Goal: Task Accomplishment & Management: Use online tool/utility

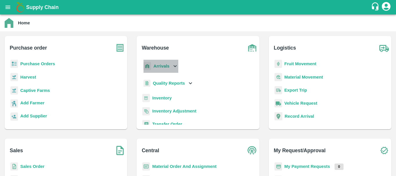
click at [160, 63] on div "Arrivals" at bounding box center [160, 66] width 36 height 13
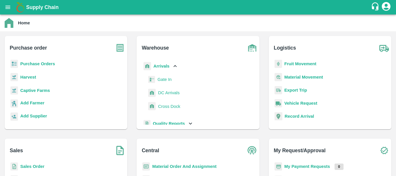
click at [168, 90] on span "DC Arrivals" at bounding box center [168, 92] width 21 height 6
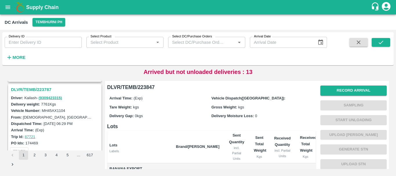
scroll to position [1806, 0]
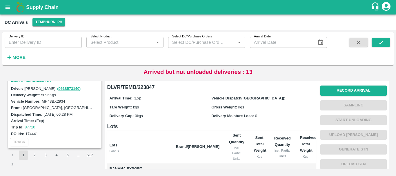
click at [36, 155] on button "2" at bounding box center [34, 154] width 9 height 9
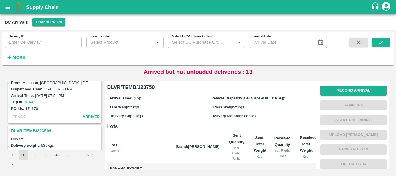
scroll to position [1825, 0]
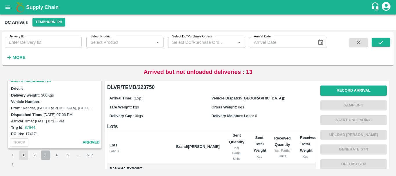
click at [45, 155] on button "3" at bounding box center [45, 154] width 9 height 9
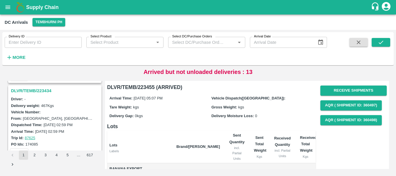
scroll to position [149, 0]
click at [38, 92] on h3 "DLVR/TEMB/223434" at bounding box center [55, 91] width 89 height 8
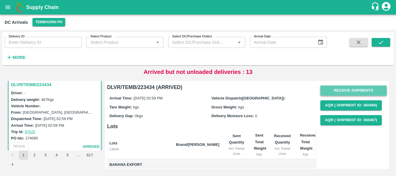
click at [343, 88] on button "Receive Shipments" at bounding box center [353, 90] width 66 height 10
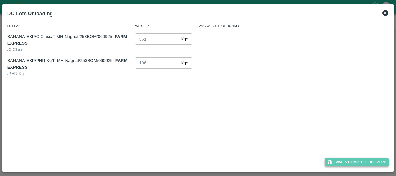
click at [344, 158] on button "Save & Complete Delivery" at bounding box center [356, 162] width 64 height 8
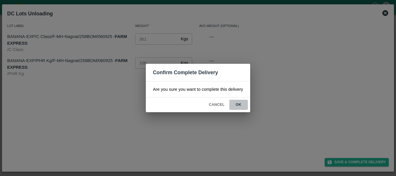
click at [242, 105] on button "ok" at bounding box center [238, 105] width 19 height 10
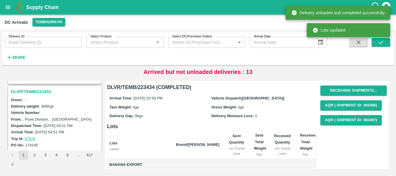
scroll to position [72, 0]
click at [35, 92] on h3 "DLVR/TEMB/223451" at bounding box center [55, 93] width 89 height 8
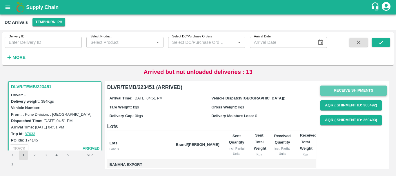
click at [338, 91] on button "Receive Shipments" at bounding box center [353, 90] width 66 height 10
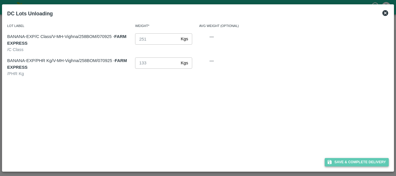
click at [345, 159] on button "Save & Complete Delivery" at bounding box center [356, 162] width 64 height 8
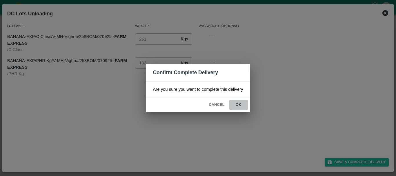
click at [246, 102] on button "ok" at bounding box center [238, 105] width 19 height 10
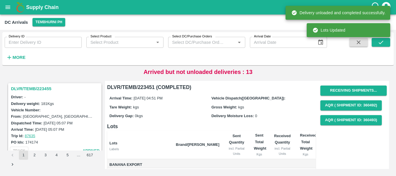
click at [31, 90] on h3 "DLVR/TEMB/223455" at bounding box center [55, 89] width 89 height 8
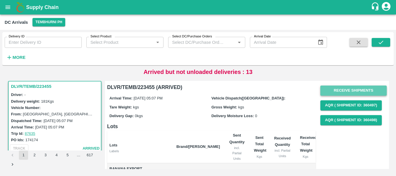
click at [341, 88] on button "Receive Shipments" at bounding box center [353, 90] width 66 height 10
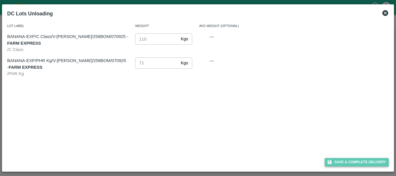
click at [344, 159] on button "Save & Complete Delivery" at bounding box center [356, 162] width 64 height 8
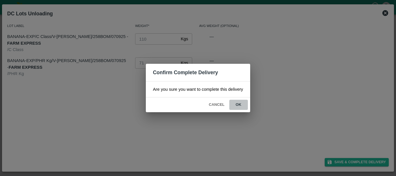
click at [241, 103] on button "ok" at bounding box center [238, 105] width 19 height 10
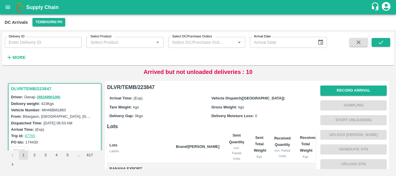
click at [32, 156] on button "2" at bounding box center [34, 154] width 9 height 9
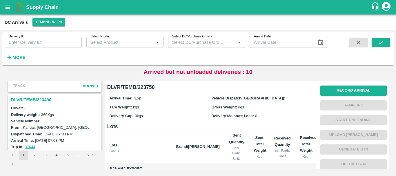
scroll to position [1806, 0]
click at [36, 96] on h3 "DLVR/TEMB/223490" at bounding box center [55, 100] width 89 height 8
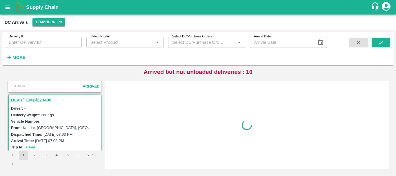
scroll to position [1819, 0]
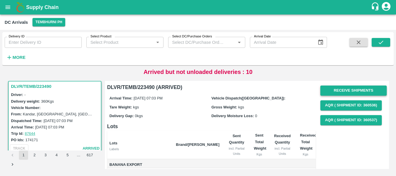
click at [327, 93] on button "Receive Shipments" at bounding box center [353, 90] width 66 height 10
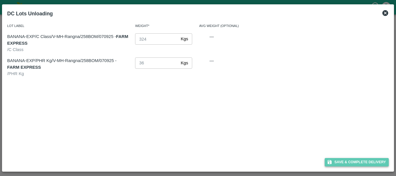
click at [339, 161] on button "Save & Complete Delivery" at bounding box center [356, 162] width 64 height 8
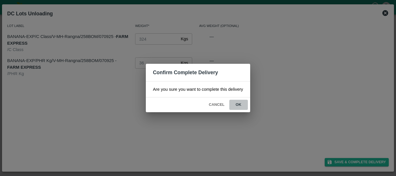
click at [245, 105] on button "ok" at bounding box center [238, 105] width 19 height 10
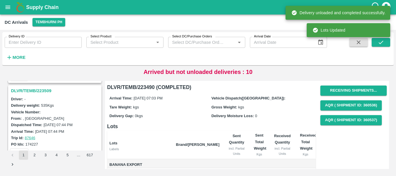
scroll to position [1739, 0]
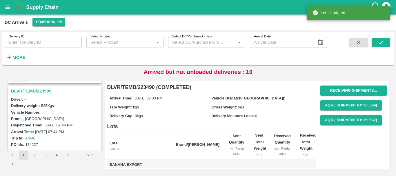
click at [31, 91] on h3 "DLVR/TEMB/223509" at bounding box center [55, 91] width 89 height 8
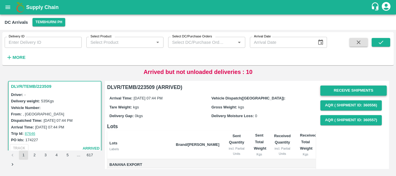
click at [329, 92] on button "Receive Shipments" at bounding box center [353, 90] width 66 height 10
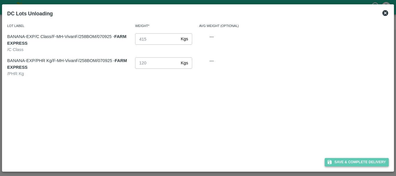
click at [332, 159] on button "Save & Complete Delivery" at bounding box center [356, 162] width 64 height 8
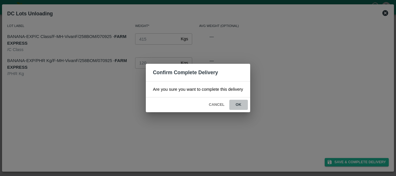
click at [241, 104] on button "ok" at bounding box center [238, 105] width 19 height 10
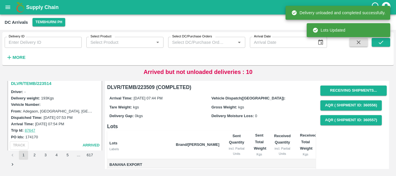
scroll to position [1669, 0]
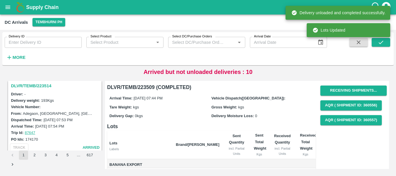
click at [32, 86] on h3 "DLVR/TEMB/223514" at bounding box center [55, 86] width 89 height 8
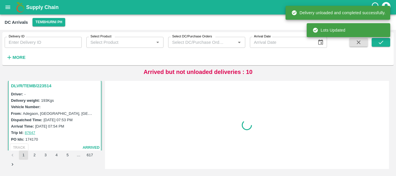
scroll to position [1668, 0]
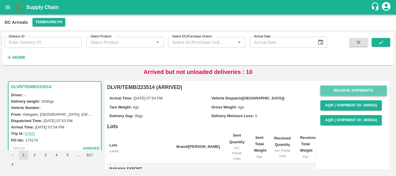
click at [334, 91] on button "Receive Shipments" at bounding box center [353, 90] width 66 height 10
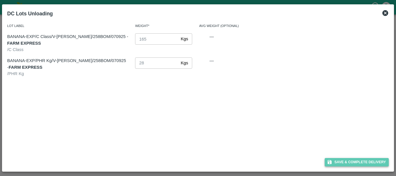
click at [345, 160] on button "Save & Complete Delivery" at bounding box center [356, 162] width 64 height 8
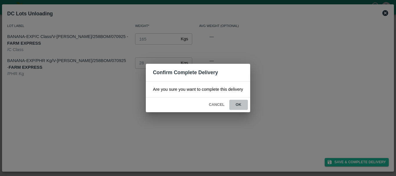
click at [236, 105] on button "ok" at bounding box center [238, 105] width 19 height 10
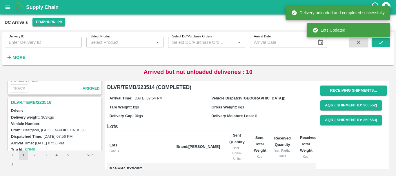
scroll to position [1576, 0]
click at [43, 104] on h3 "DLVR/TEMB/223516" at bounding box center [55, 103] width 89 height 8
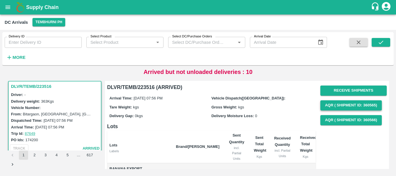
scroll to position [0, 0]
click at [330, 91] on button "Receive Shipments" at bounding box center [353, 90] width 66 height 10
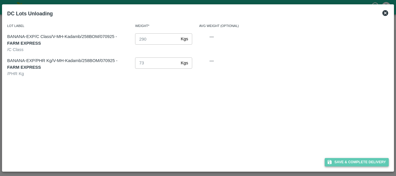
click at [335, 161] on button "Save & Complete Delivery" at bounding box center [356, 162] width 64 height 8
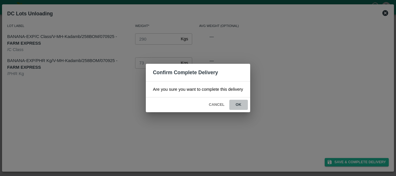
click at [243, 104] on button "ok" at bounding box center [238, 105] width 19 height 10
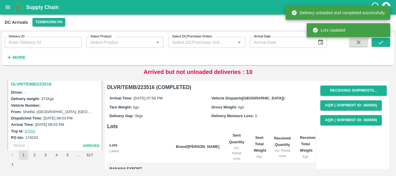
scroll to position [1499, 0]
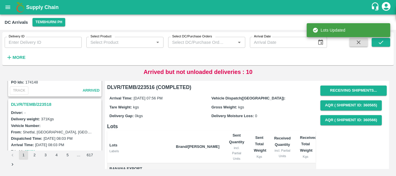
click at [40, 106] on h3 "DLVR/TEMB/223518" at bounding box center [55, 105] width 89 height 8
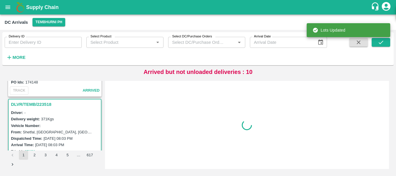
scroll to position [1517, 0]
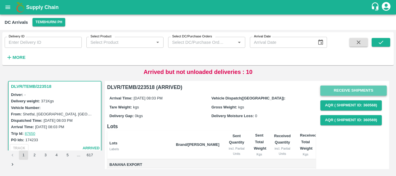
click at [374, 90] on button "Receive Shipments" at bounding box center [353, 90] width 66 height 10
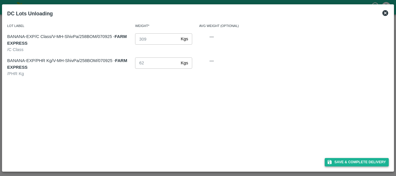
click at [370, 164] on button "Save & Complete Delivery" at bounding box center [356, 162] width 64 height 8
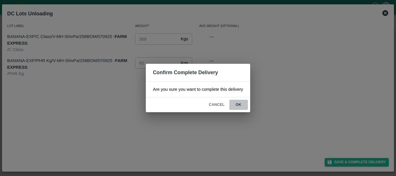
click at [242, 107] on button "ok" at bounding box center [238, 105] width 19 height 10
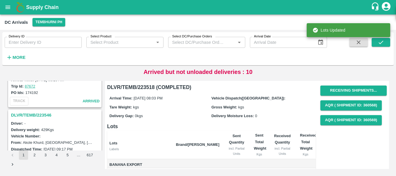
click at [39, 114] on h3 "DLVR/TEMB/223546" at bounding box center [55, 115] width 89 height 8
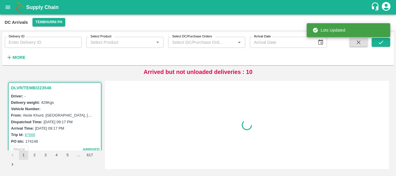
scroll to position [1441, 0]
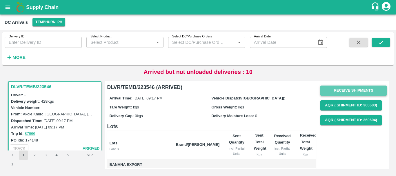
click at [342, 90] on button "Receive Shipments" at bounding box center [353, 90] width 66 height 10
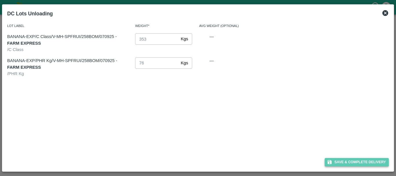
click at [346, 161] on button "Save & Complete Delivery" at bounding box center [356, 162] width 64 height 8
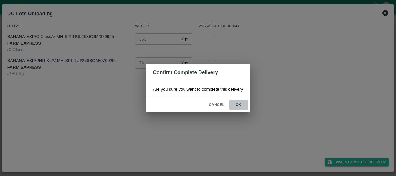
click at [238, 104] on button "ok" at bounding box center [238, 105] width 19 height 10
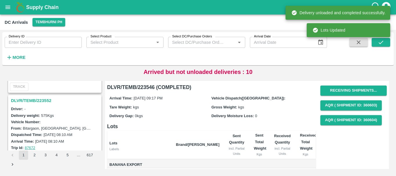
click at [36, 99] on h3 "DLVR/TEMB/223552" at bounding box center [55, 101] width 89 height 8
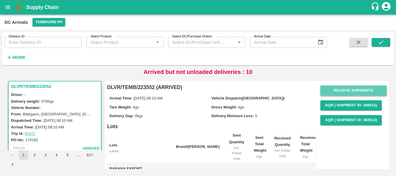
click at [325, 92] on button "Receive Shipments" at bounding box center [353, 90] width 66 height 10
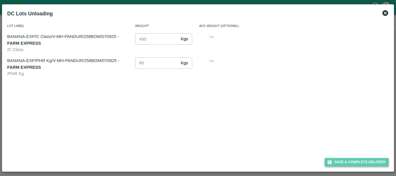
click at [333, 159] on button "Save & Complete Delivery" at bounding box center [356, 162] width 64 height 8
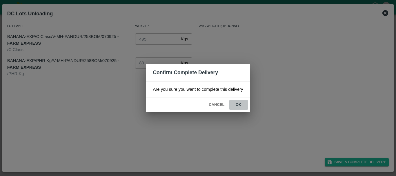
click at [240, 107] on button "ok" at bounding box center [238, 105] width 19 height 10
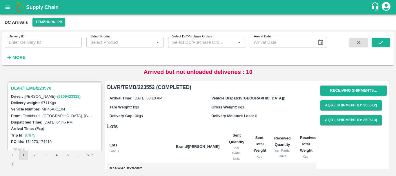
scroll to position [1288, 0]
click at [43, 85] on h3 "DLVR/TEMB/223576" at bounding box center [55, 88] width 89 height 8
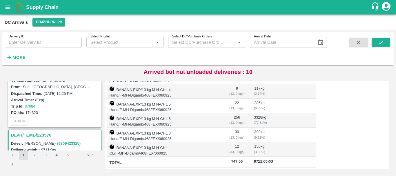
scroll to position [1208, 0]
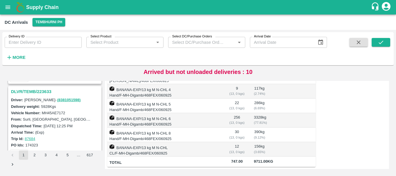
click at [39, 90] on h3 "DLVR/TEMB/223633" at bounding box center [55, 92] width 89 height 8
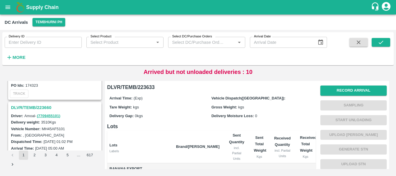
click at [45, 105] on h3 "DLVR/TEMB/223660" at bounding box center [55, 108] width 89 height 8
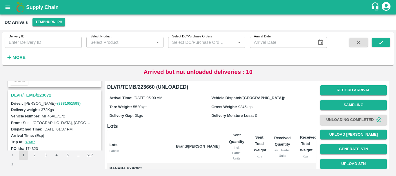
click at [38, 95] on h3 "DLVR/TEMB/223672" at bounding box center [55, 95] width 89 height 8
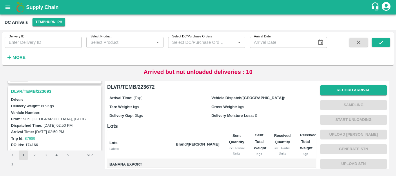
click at [43, 89] on h3 "DLVR/TEMB/223693" at bounding box center [55, 91] width 89 height 8
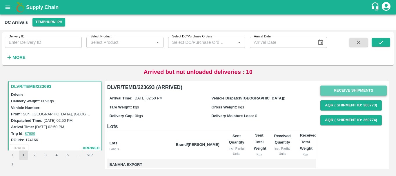
click at [332, 89] on button "Receive Shipments" at bounding box center [353, 90] width 66 height 10
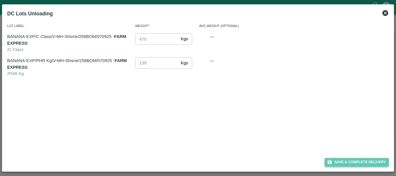
click at [340, 164] on button "Save & Complete Delivery" at bounding box center [356, 162] width 64 height 8
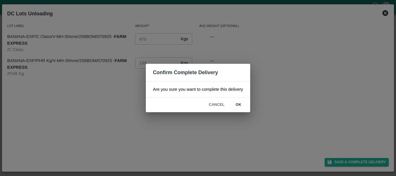
click at [238, 104] on button "ok" at bounding box center [238, 105] width 19 height 10
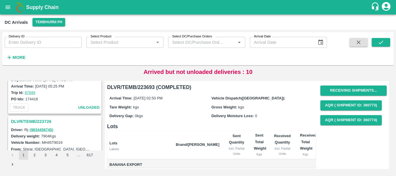
click at [45, 120] on h3 "DLVR/TEMB/223726" at bounding box center [55, 122] width 89 height 8
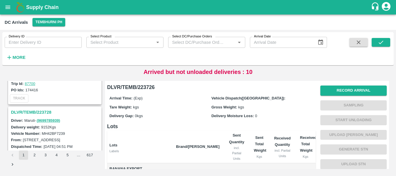
click at [38, 110] on h3 "DLVR/TEMB/223728" at bounding box center [55, 112] width 89 height 8
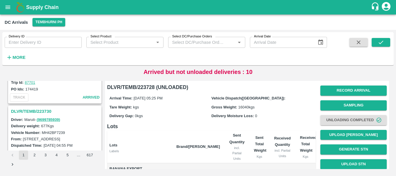
click at [45, 109] on h3 "DLVR/TEMB/223730" at bounding box center [55, 111] width 89 height 8
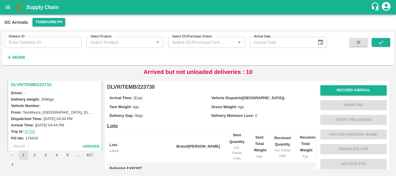
click at [45, 82] on h3 "DLVR/TEMB/223733" at bounding box center [55, 85] width 89 height 8
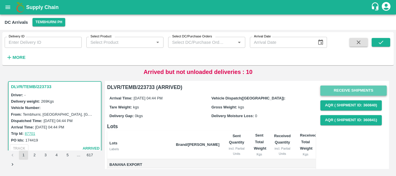
click at [350, 89] on button "Receive Shipments" at bounding box center [353, 90] width 66 height 10
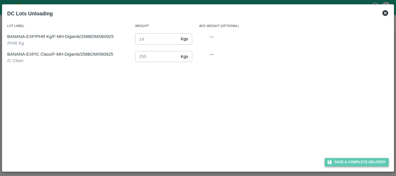
click at [350, 159] on button "Save & Complete Delivery" at bounding box center [356, 162] width 64 height 8
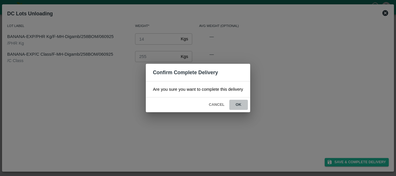
click at [240, 105] on button "ok" at bounding box center [238, 105] width 19 height 10
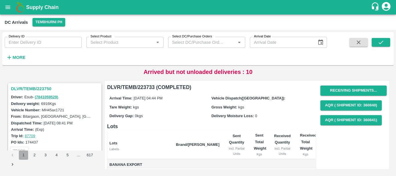
click at [24, 154] on button "1" at bounding box center [23, 154] width 9 height 9
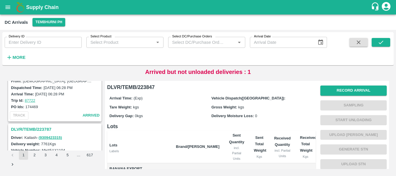
scroll to position [1547, 0]
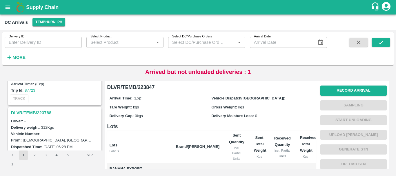
click at [39, 112] on h3 "DLVR/TEMB/223788" at bounding box center [55, 113] width 89 height 8
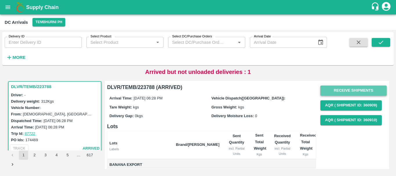
click at [329, 92] on button "Receive Shipments" at bounding box center [353, 90] width 66 height 10
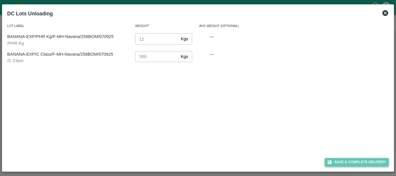
click at [337, 161] on button "Save & Complete Delivery" at bounding box center [356, 162] width 64 height 8
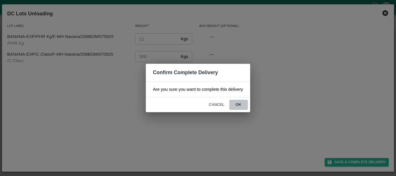
click at [239, 103] on button "ok" at bounding box center [238, 105] width 19 height 10
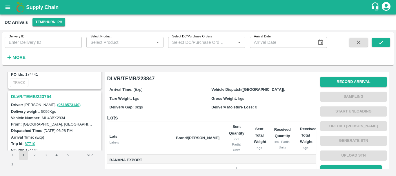
scroll to position [1797, 0]
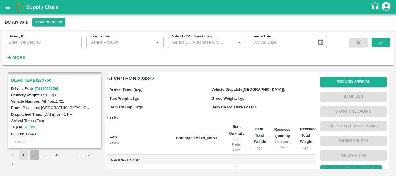
click at [33, 157] on button "2" at bounding box center [34, 154] width 9 height 9
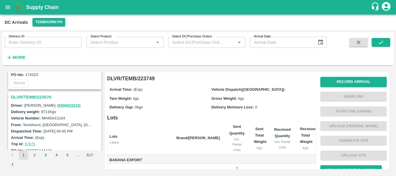
scroll to position [1043, 0]
click at [35, 95] on h3 "DLVR/TEMB/223576" at bounding box center [55, 98] width 89 height 8
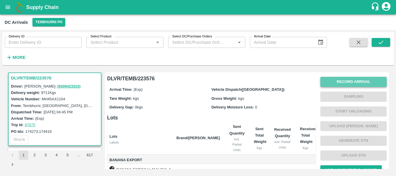
click at [343, 80] on button "Record Arrival" at bounding box center [353, 82] width 66 height 10
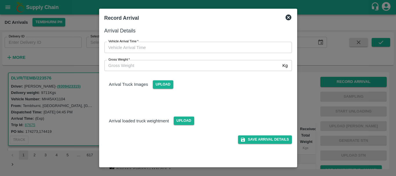
type input "DD/MM/YYYY hh:mm aa"
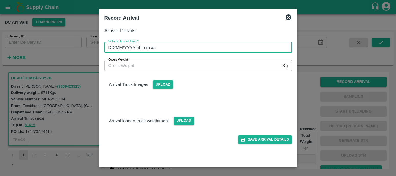
click at [199, 47] on input "DD/MM/YYYY hh:mm aa" at bounding box center [195, 47] width 183 height 11
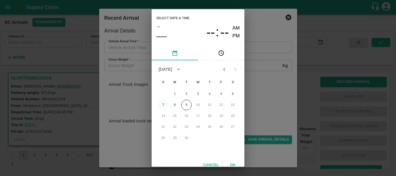
click at [160, 105] on button "7" at bounding box center [163, 105] width 10 height 10
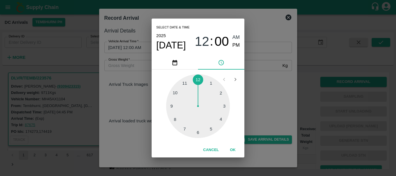
click at [181, 106] on div at bounding box center [198, 106] width 64 height 64
click at [221, 94] on div at bounding box center [198, 106] width 64 height 64
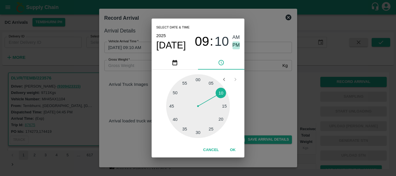
click at [235, 45] on span "PM" at bounding box center [236, 45] width 8 height 8
type input "07/09/2025 09:10 PM"
click at [291, 102] on div "Select date & time 2025 Sep 7 09 : 10 AM PM 05 10 15 20 25 30 35 40 45 50 55 00…" at bounding box center [198, 88] width 396 height 176
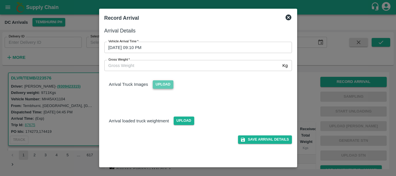
click at [165, 84] on span "Upload" at bounding box center [163, 84] width 21 height 8
click at [0, 0] on input "Upload" at bounding box center [0, 0] width 0 height 0
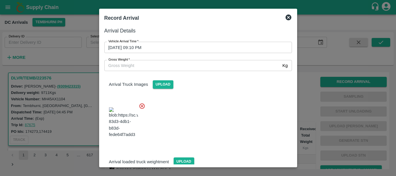
scroll to position [14, 0]
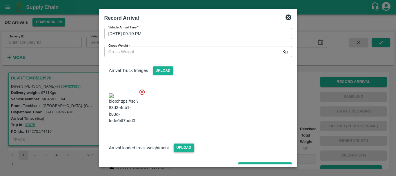
click at [180, 143] on span "Upload" at bounding box center [183, 147] width 21 height 8
click at [0, 0] on input "Upload" at bounding box center [0, 0] width 0 height 0
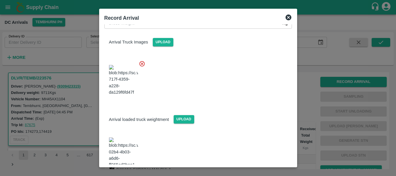
click at [125, 137] on img at bounding box center [123, 152] width 29 height 30
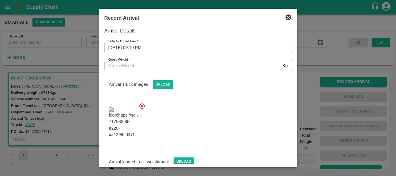
click at [126, 66] on input "Gross Weight   *" at bounding box center [192, 65] width 176 height 11
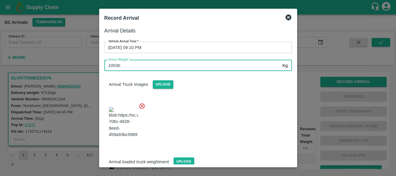
type input "10530"
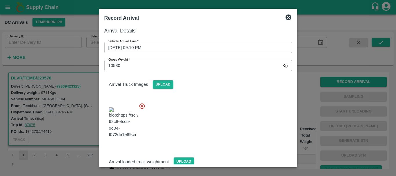
click at [188, 105] on div at bounding box center [196, 120] width 192 height 45
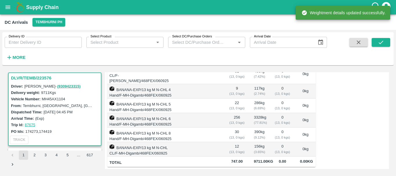
scroll to position [0, 0]
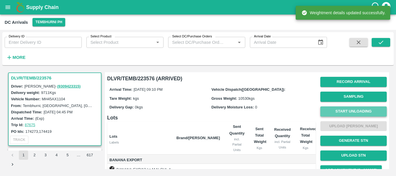
click at [333, 109] on button "Start Unloading" at bounding box center [353, 111] width 66 height 10
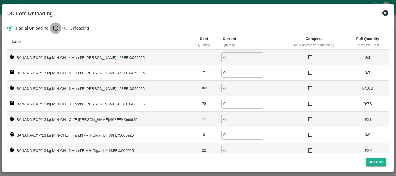
click at [58, 29] on input "Full Unloading" at bounding box center [56, 28] width 12 height 12
radio input "true"
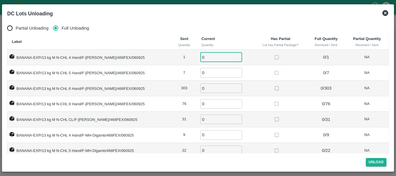
click at [201, 59] on input "0" at bounding box center [221, 57] width 42 height 10
type input "01"
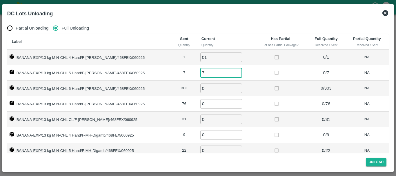
type input "7"
type input "303"
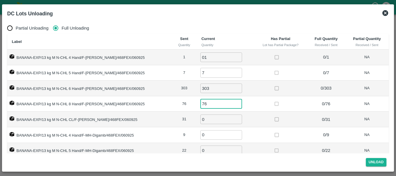
type input "76"
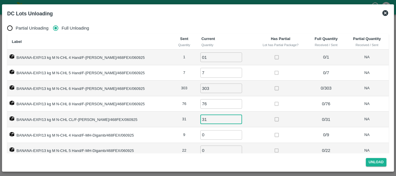
type input "31"
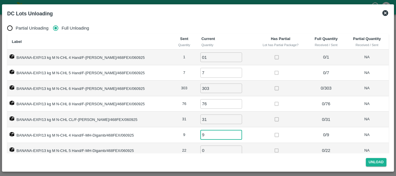
type input "9"
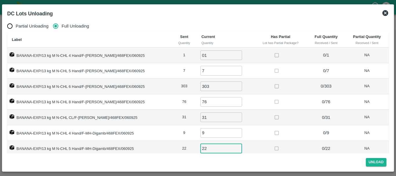
type input "22"
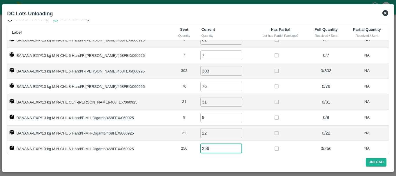
type input "256"
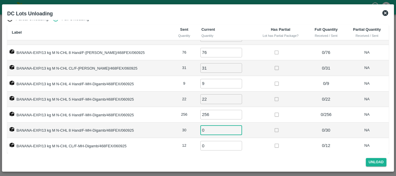
type input "1"
type input "30"
type input "12"
click at [371, 159] on button "Unload" at bounding box center [376, 162] width 21 height 8
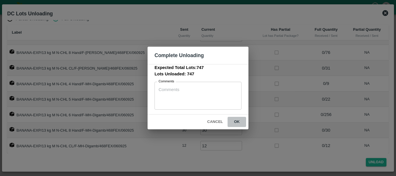
click at [237, 120] on button "ok" at bounding box center [236, 122] width 19 height 10
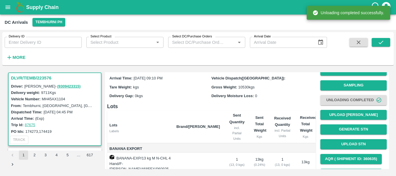
scroll to position [0, 0]
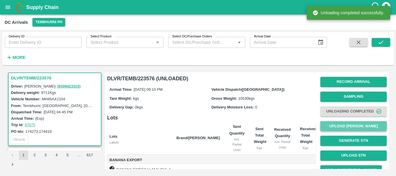
click at [340, 126] on button "Upload [PERSON_NAME]" at bounding box center [353, 126] width 66 height 10
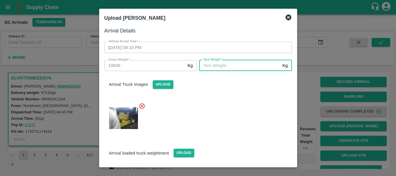
click at [251, 65] on input "Tare Weight   *" at bounding box center [239, 65] width 81 height 11
type input "5910"
click at [248, 101] on div at bounding box center [196, 116] width 192 height 37
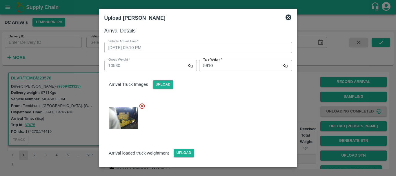
scroll to position [42, 0]
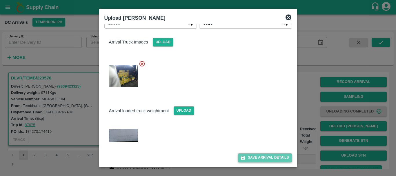
click at [259, 161] on button "Save Arrival Details" at bounding box center [265, 157] width 54 height 8
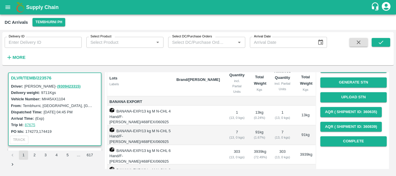
scroll to position [61, 0]
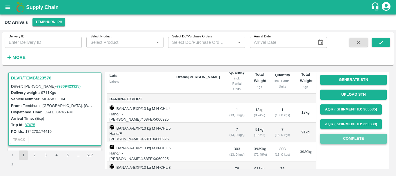
click at [331, 137] on button "Complete" at bounding box center [353, 139] width 66 height 10
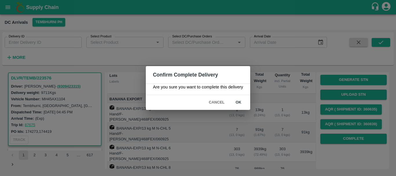
click at [236, 101] on button "ok" at bounding box center [238, 102] width 19 height 10
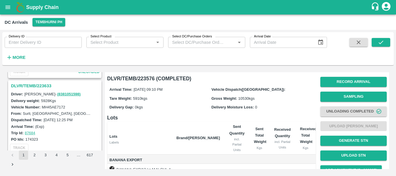
scroll to position [978, 0]
click at [44, 87] on h3 "DLVR/TEMB/223633" at bounding box center [55, 87] width 89 height 8
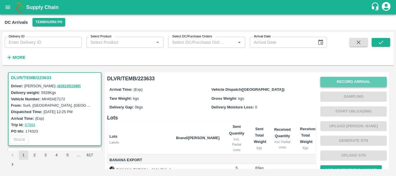
click at [335, 82] on button "Record Arrival" at bounding box center [353, 82] width 66 height 10
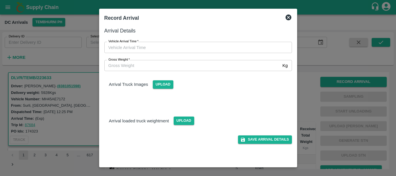
type input "DD/MM/YYYY hh:mm aa"
click at [266, 49] on input "DD/MM/YYYY hh:mm aa" at bounding box center [195, 47] width 183 height 11
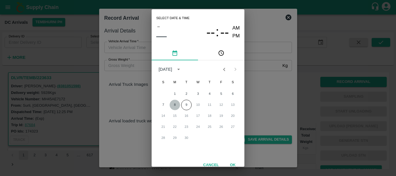
click at [177, 103] on button "8" at bounding box center [174, 105] width 10 height 10
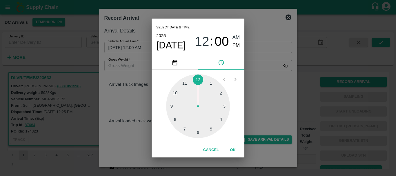
click at [173, 120] on div at bounding box center [198, 106] width 64 height 64
click at [175, 93] on div at bounding box center [198, 106] width 64 height 64
click at [235, 44] on span "PM" at bounding box center [236, 45] width 8 height 8
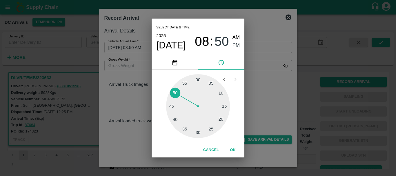
type input "08/09/2025 08:50 PM"
click at [257, 73] on div "Select date & time 2025 Sep 8 08 : 50 AM PM 05 10 15 20 25 30 35 40 45 50 55 00…" at bounding box center [198, 88] width 396 height 176
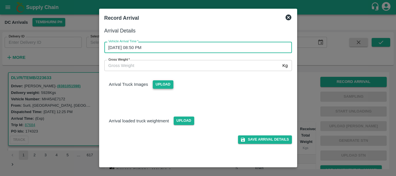
click at [165, 84] on span "Upload" at bounding box center [163, 84] width 21 height 8
click at [0, 0] on input "Upload" at bounding box center [0, 0] width 0 height 0
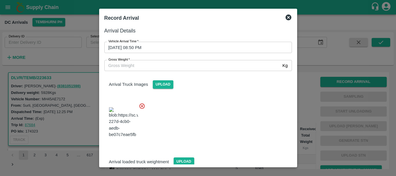
scroll to position [31, 0]
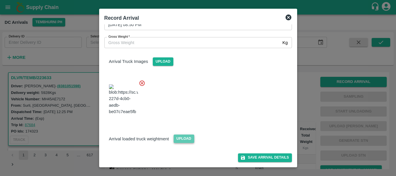
click at [186, 137] on span "Upload" at bounding box center [183, 138] width 21 height 8
click at [0, 0] on input "Upload" at bounding box center [0, 0] width 0 height 0
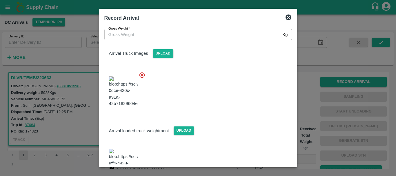
scroll to position [59, 0]
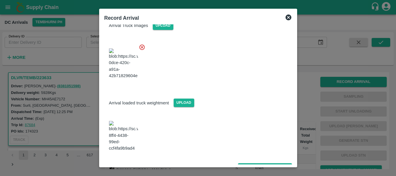
click at [132, 134] on img at bounding box center [123, 136] width 29 height 30
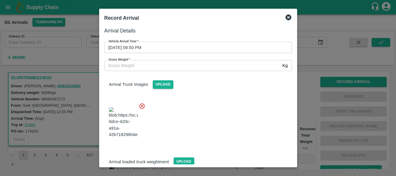
click at [136, 67] on input "Gross Weight   *" at bounding box center [192, 65] width 176 height 11
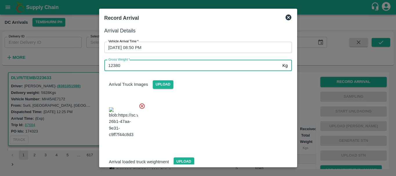
type input "12380"
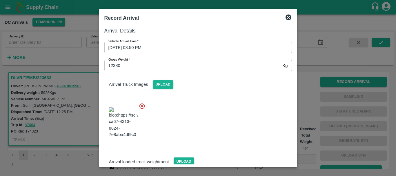
click at [215, 111] on div at bounding box center [196, 120] width 192 height 45
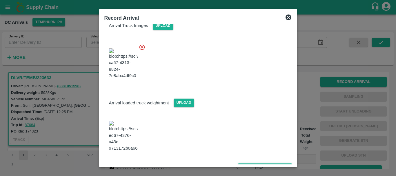
click at [247, 163] on button "Save Arrival Details" at bounding box center [265, 167] width 54 height 8
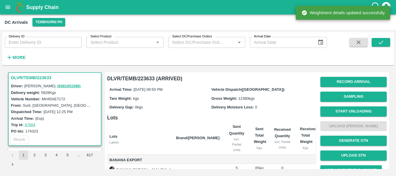
scroll to position [0, 0]
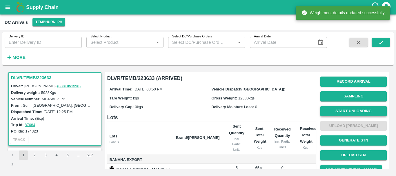
click at [333, 109] on button "Start Unloading" at bounding box center [353, 111] width 66 height 10
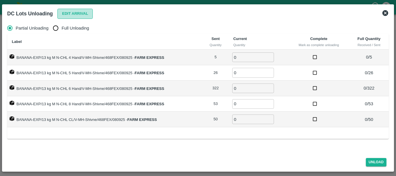
click at [65, 13] on button "Edit Arrival" at bounding box center [74, 14] width 35 height 10
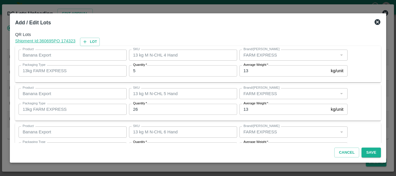
click at [377, 22] on icon at bounding box center [377, 22] width 7 height 7
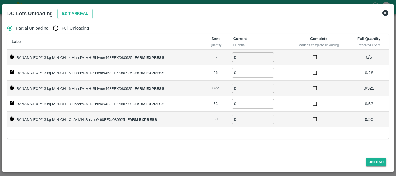
click at [386, 10] on icon at bounding box center [385, 13] width 6 height 6
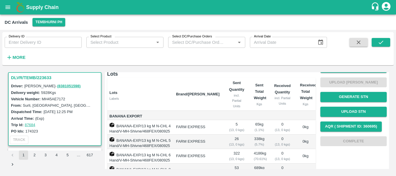
scroll to position [0, 0]
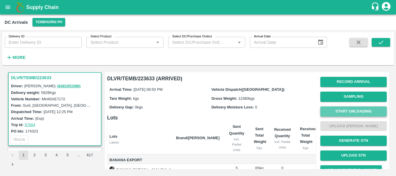
click at [338, 110] on button "Start Unloading" at bounding box center [353, 111] width 66 height 10
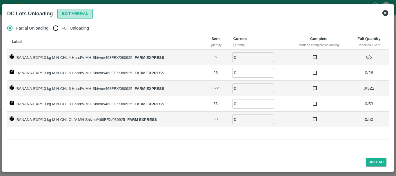
click at [79, 12] on button "Edit Arrival" at bounding box center [74, 14] width 35 height 10
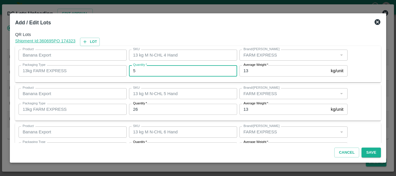
click at [160, 71] on input "5" at bounding box center [183, 70] width 108 height 11
type input "0"
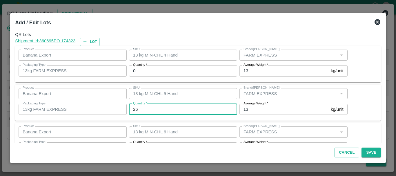
click at [146, 112] on input "26" at bounding box center [183, 109] width 108 height 11
type input "2"
type input "29"
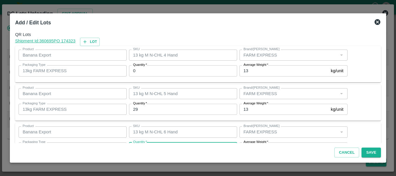
scroll to position [10, 0]
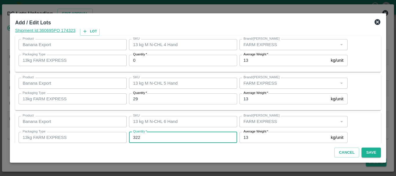
click at [148, 134] on input "322" at bounding box center [183, 137] width 108 height 11
type input "320"
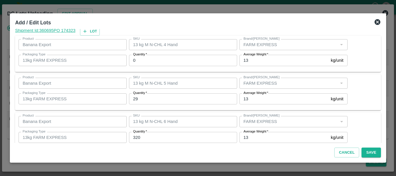
scroll to position [98, 0]
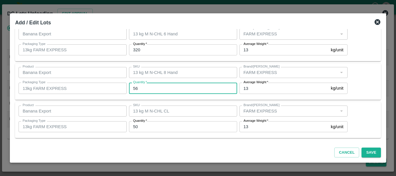
type input "56"
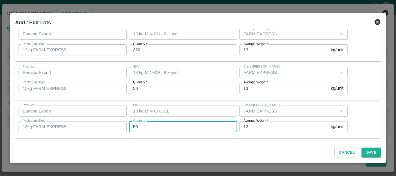
click at [147, 129] on input "50" at bounding box center [183, 126] width 108 height 11
type input "5"
type input "51"
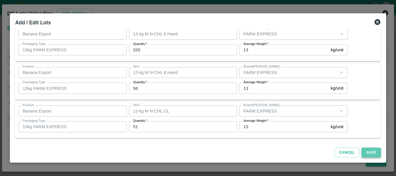
click at [363, 151] on button "Save" at bounding box center [370, 152] width 19 height 10
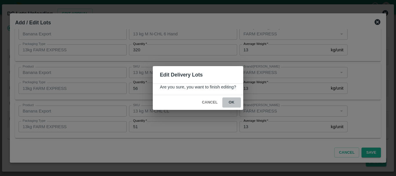
click at [234, 105] on button "ok" at bounding box center [231, 102] width 19 height 10
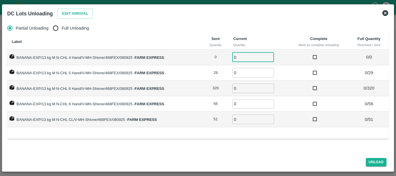
click at [245, 52] on input "0" at bounding box center [253, 57] width 42 height 10
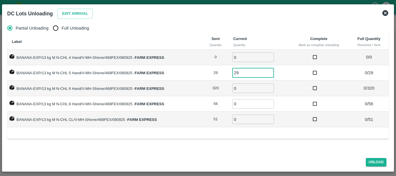
type input "29"
click at [73, 27] on span "Full Unloading" at bounding box center [75, 28] width 28 height 6
click at [61, 27] on input "Full Unloading" at bounding box center [56, 28] width 12 height 12
radio input "true"
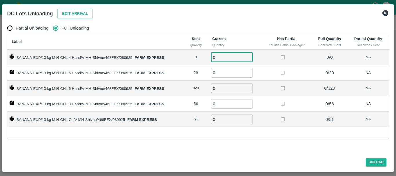
click at [217, 59] on input "0" at bounding box center [232, 57] width 42 height 10
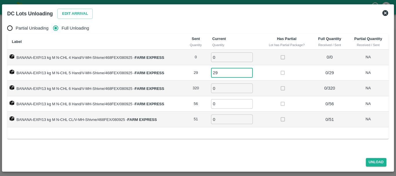
type input "29"
type input "2"
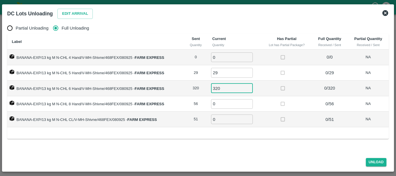
type input "320"
type input "56"
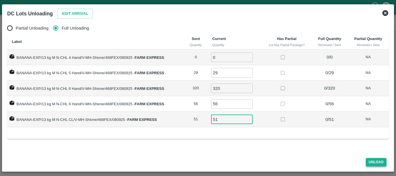
type input "51"
click at [379, 161] on button "Unload" at bounding box center [376, 162] width 21 height 8
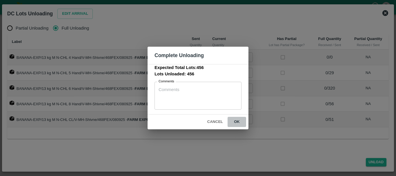
click at [234, 122] on button "ok" at bounding box center [236, 122] width 19 height 10
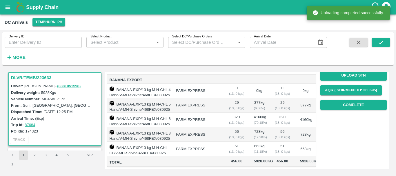
scroll to position [0, 0]
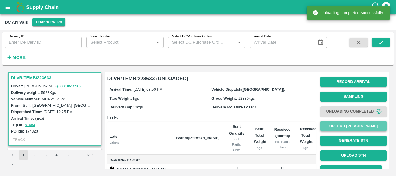
click at [347, 128] on button "Upload [PERSON_NAME]" at bounding box center [353, 126] width 66 height 10
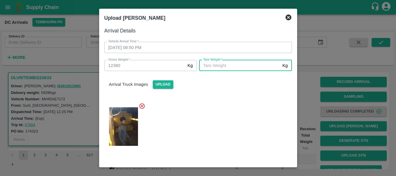
click at [242, 70] on input "Tare Weight   *" at bounding box center [239, 65] width 81 height 11
type input "5950"
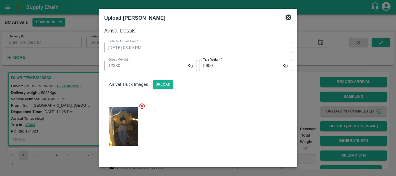
click at [239, 112] on div at bounding box center [196, 125] width 192 height 54
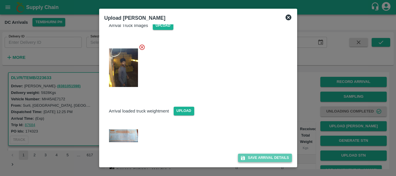
click at [254, 159] on button "Save Arrival Details" at bounding box center [265, 158] width 54 height 8
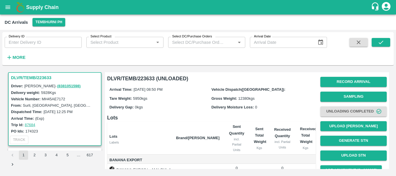
scroll to position [106, 0]
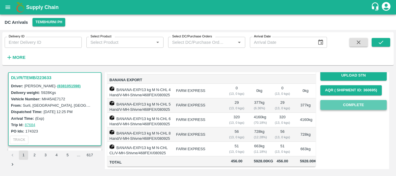
click at [337, 100] on button "Complete" at bounding box center [353, 105] width 66 height 10
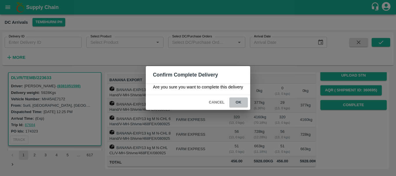
click at [238, 103] on button "ok" at bounding box center [238, 102] width 19 height 10
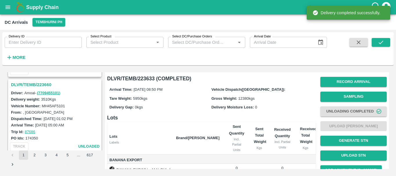
scroll to position [903, 0]
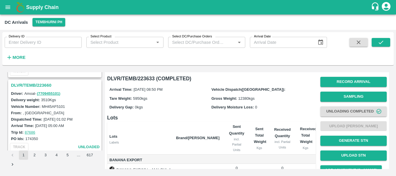
click at [43, 83] on h3 "DLVR/TEMB/223660" at bounding box center [55, 85] width 89 height 8
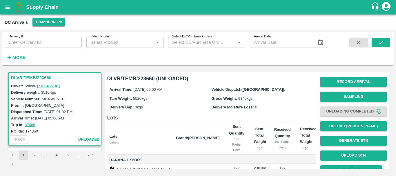
scroll to position [72, 0]
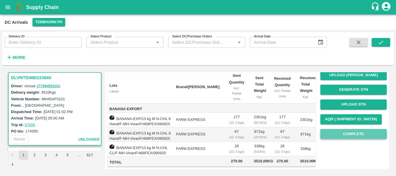
click at [324, 129] on button "Complete" at bounding box center [353, 134] width 66 height 10
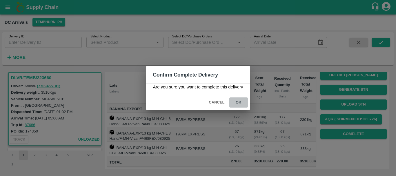
click at [239, 101] on button "ok" at bounding box center [238, 102] width 19 height 10
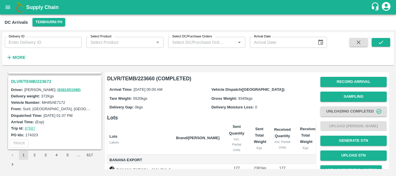
scroll to position [831, 0]
click at [42, 79] on h3 "DLVR/TEMB/223672" at bounding box center [55, 82] width 89 height 8
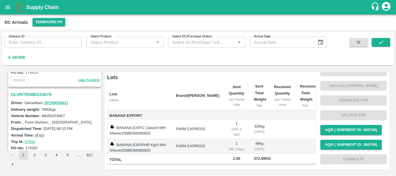
scroll to position [742, 0]
click at [39, 95] on h3 "DLVR/TEMB/223678" at bounding box center [55, 95] width 89 height 8
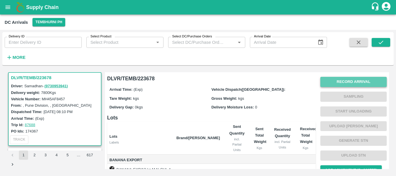
click at [344, 79] on button "Record Arrival" at bounding box center [353, 82] width 66 height 10
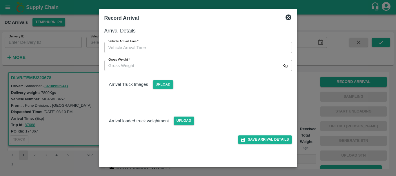
type input "DD/MM/YYYY hh:mm aa"
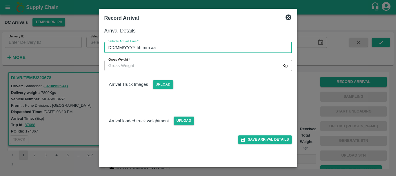
click at [227, 46] on input "DD/MM/YYYY hh:mm aa" at bounding box center [195, 47] width 183 height 11
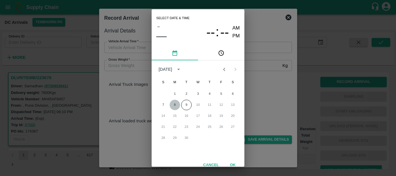
click at [175, 103] on button "8" at bounding box center [174, 105] width 10 height 10
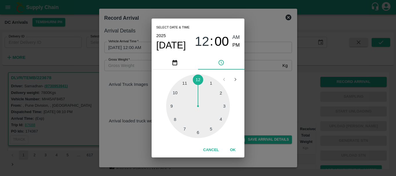
click at [172, 106] on div at bounding box center [198, 106] width 64 height 64
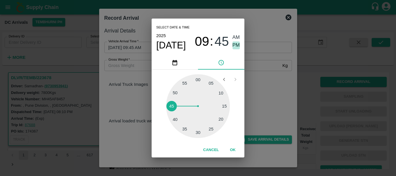
click at [237, 46] on span "PM" at bounding box center [236, 45] width 8 height 8
type input "08/09/2025 09:45 PM"
click at [272, 101] on div "Select date & time 2025 Sep 8 09 : 45 AM PM 05 10 15 20 25 30 35 40 45 50 55 00…" at bounding box center [198, 88] width 396 height 176
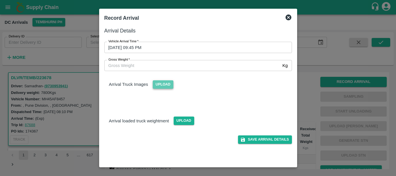
click at [162, 83] on span "Upload" at bounding box center [163, 84] width 21 height 8
click at [0, 0] on input "Upload" at bounding box center [0, 0] width 0 height 0
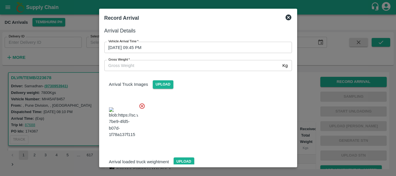
scroll to position [14, 0]
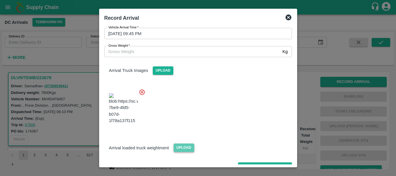
click at [176, 143] on span "Upload" at bounding box center [183, 147] width 21 height 8
click at [0, 0] on input "Upload" at bounding box center [0, 0] width 0 height 0
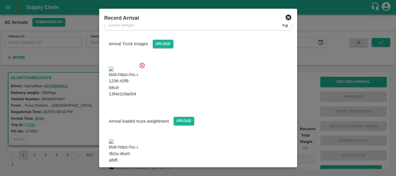
click at [119, 139] on img at bounding box center [123, 154] width 29 height 30
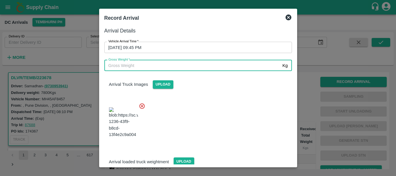
click at [140, 68] on input "Gross Weight   *" at bounding box center [192, 65] width 176 height 11
type input "13720"
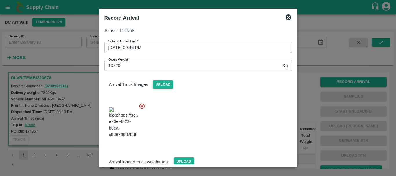
click at [193, 107] on div at bounding box center [196, 120] width 192 height 45
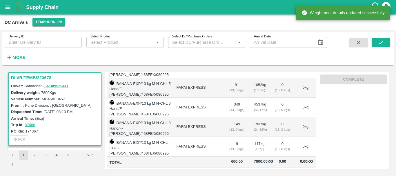
scroll to position [0, 0]
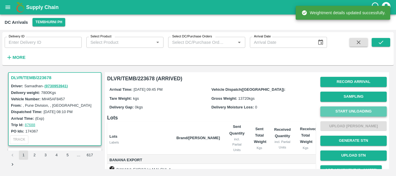
click at [336, 109] on button "Start Unloading" at bounding box center [353, 111] width 66 height 10
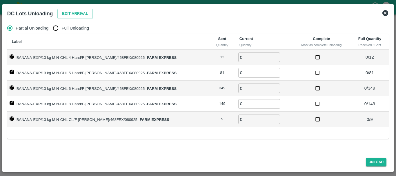
click at [383, 14] on icon at bounding box center [385, 13] width 6 height 6
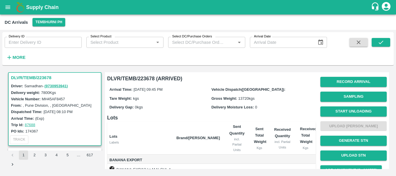
scroll to position [13, 0]
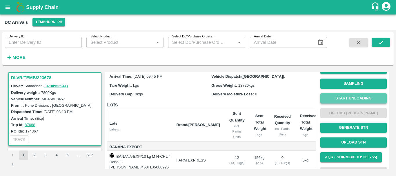
click at [333, 95] on button "Start Unloading" at bounding box center [353, 98] width 66 height 10
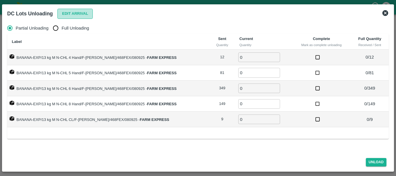
click at [72, 12] on button "Edit Arrival" at bounding box center [74, 14] width 35 height 10
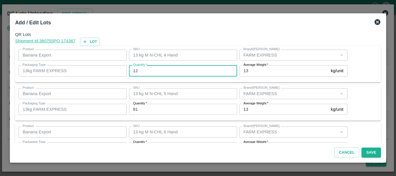
click at [146, 70] on input "12" at bounding box center [183, 70] width 108 height 11
type input "1"
type input "8"
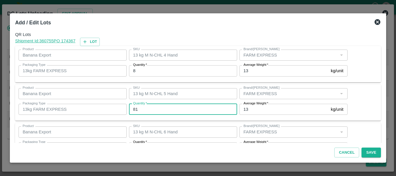
click at [146, 106] on input "81" at bounding box center [183, 109] width 108 height 11
type input "8"
type input "83"
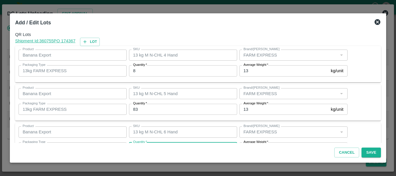
scroll to position [10, 0]
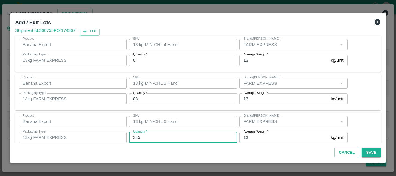
type input "345"
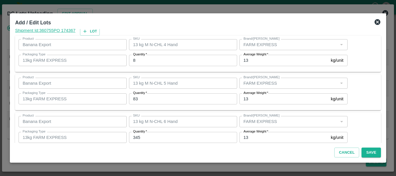
scroll to position [98, 0]
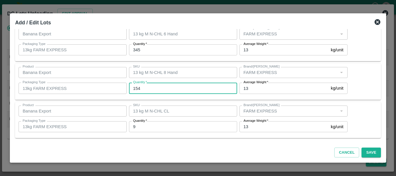
type input "154"
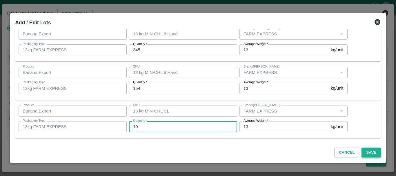
type input "10"
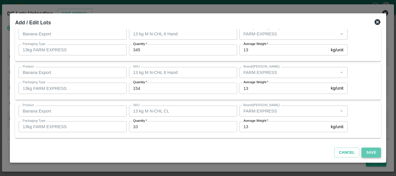
click at [363, 152] on button "Save" at bounding box center [370, 152] width 19 height 10
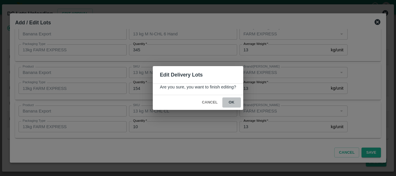
click at [231, 105] on button "ok" at bounding box center [231, 102] width 19 height 10
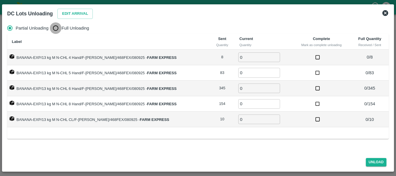
click at [57, 30] on input "Full Unloading" at bounding box center [56, 28] width 12 height 12
radio input "true"
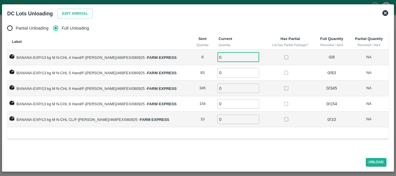
click at [232, 56] on input "0" at bounding box center [238, 57] width 42 height 10
type input "08"
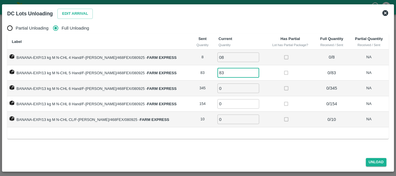
type input "83"
type input "345"
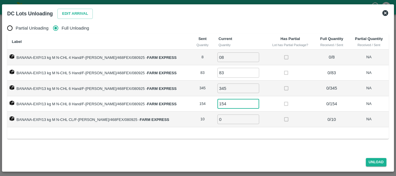
type input "154"
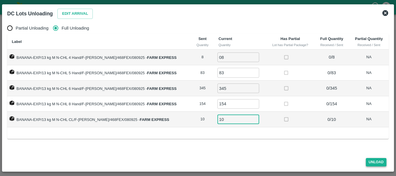
type input "10"
click at [371, 163] on button "Unload" at bounding box center [376, 162] width 21 height 8
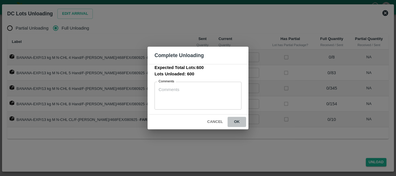
click at [233, 123] on button "ok" at bounding box center [236, 122] width 19 height 10
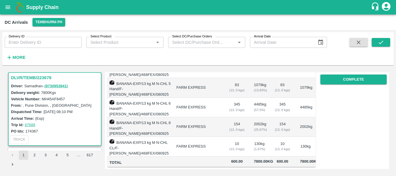
scroll to position [0, 0]
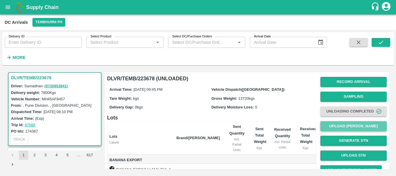
click at [339, 124] on button "Upload [PERSON_NAME]" at bounding box center [353, 126] width 66 height 10
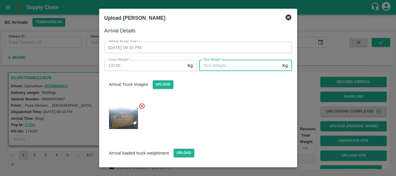
click at [228, 65] on input "Tare Weight   *" at bounding box center [239, 65] width 81 height 11
type input "5390"
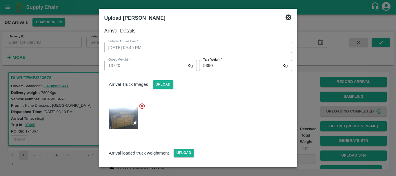
click at [228, 109] on div at bounding box center [196, 116] width 192 height 37
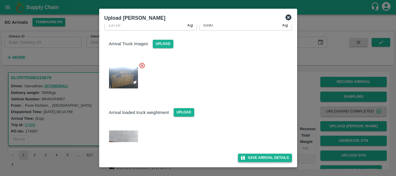
click at [251, 157] on button "Save Arrival Details" at bounding box center [265, 158] width 54 height 8
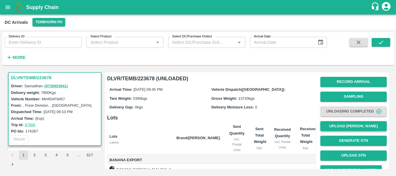
scroll to position [112, 0]
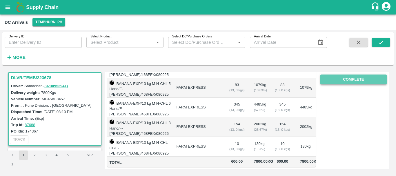
click at [345, 76] on button "Complete" at bounding box center [353, 79] width 66 height 10
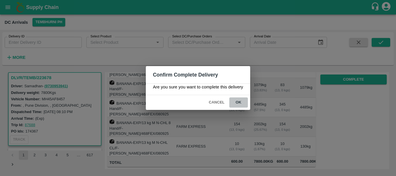
click at [241, 100] on button "ok" at bounding box center [238, 102] width 19 height 10
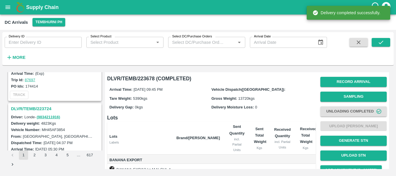
scroll to position [652, 0]
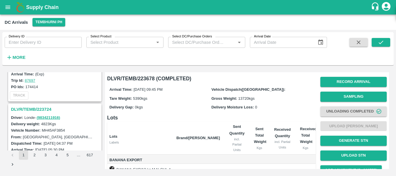
click at [38, 109] on h3 "DLVR/TEMB/223724" at bounding box center [55, 109] width 89 height 8
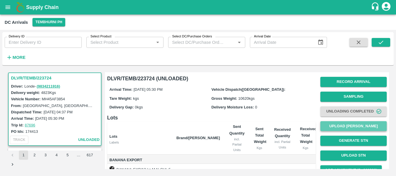
click at [329, 124] on button "Upload [PERSON_NAME]" at bounding box center [353, 126] width 66 height 10
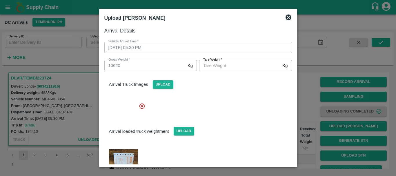
scroll to position [59, 0]
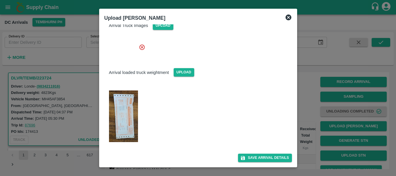
click at [130, 136] on img at bounding box center [123, 116] width 29 height 52
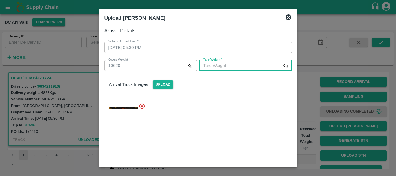
click at [219, 65] on input "Tare Weight   *" at bounding box center [239, 65] width 81 height 11
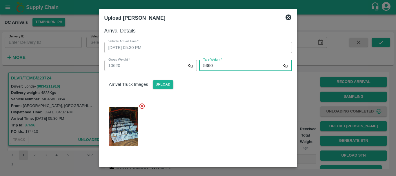
type input "5360"
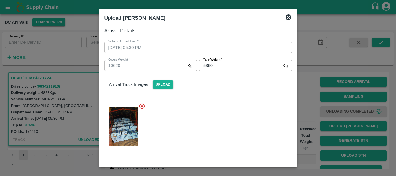
click at [226, 129] on div at bounding box center [196, 125] width 192 height 54
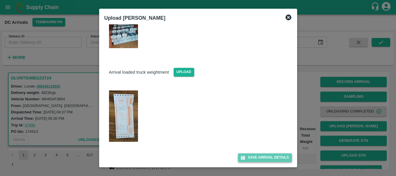
click at [264, 155] on button "Save Arrival Details" at bounding box center [265, 157] width 54 height 8
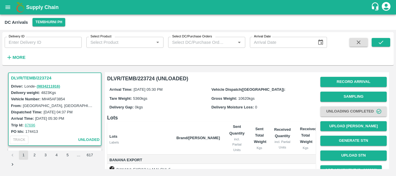
scroll to position [86, 0]
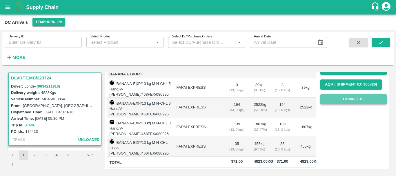
click at [348, 96] on button "Complete" at bounding box center [353, 99] width 66 height 10
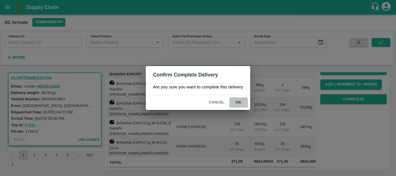
click at [235, 100] on button "ok" at bounding box center [238, 102] width 19 height 10
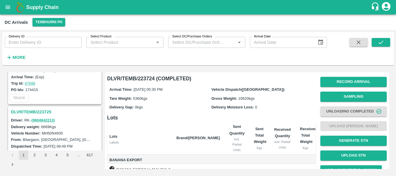
scroll to position [0, 0]
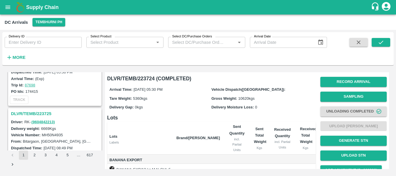
click at [45, 112] on h3 "DLVR/TEMB/223725" at bounding box center [55, 114] width 89 height 8
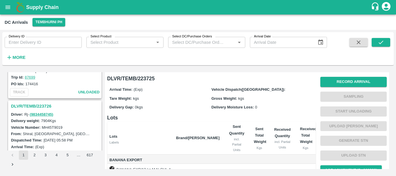
click at [42, 107] on h3 "DLVR/TEMB/223726" at bounding box center [55, 106] width 89 height 8
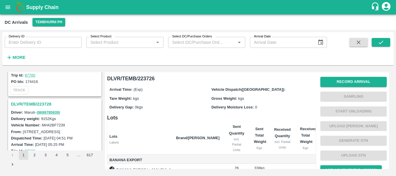
click at [44, 103] on h3 "DLVR/TEMB/223728" at bounding box center [55, 104] width 89 height 8
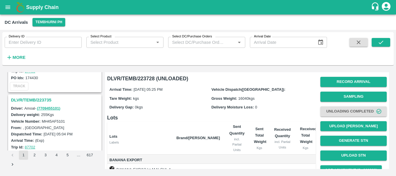
click at [44, 99] on h3 "DLVR/TEMB/223735" at bounding box center [55, 100] width 89 height 8
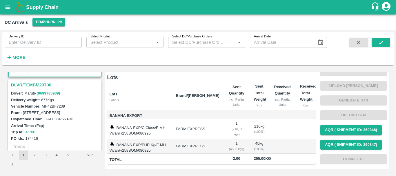
click at [36, 86] on h3 "DLVR/TEMB/223730" at bounding box center [55, 85] width 89 height 8
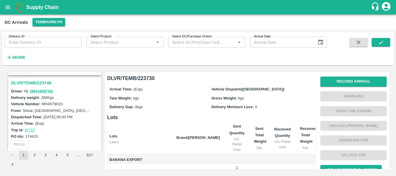
click at [37, 84] on h3 "DLVR/TEMB/223748" at bounding box center [55, 83] width 89 height 8
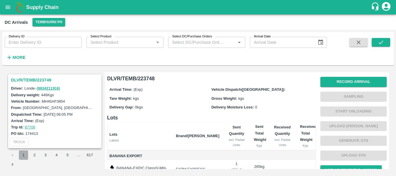
click at [21, 154] on button "1" at bounding box center [23, 154] width 9 height 9
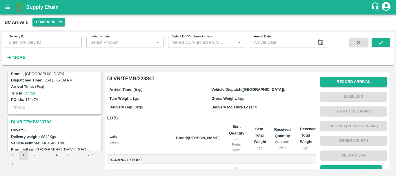
click at [36, 122] on h3 "DLVR/TEMB/223792" at bounding box center [55, 122] width 89 height 8
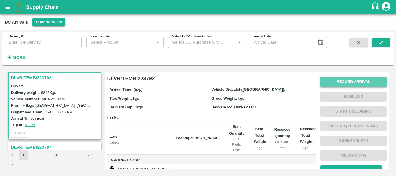
click at [341, 82] on button "Record Arrival" at bounding box center [353, 82] width 66 height 10
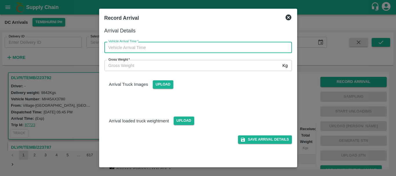
type input "DD/MM/YYYY hh:mm aa"
click at [193, 50] on input "DD/MM/YYYY hh:mm aa" at bounding box center [195, 47] width 183 height 11
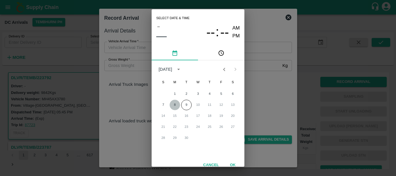
click at [174, 103] on button "8" at bounding box center [174, 105] width 10 height 10
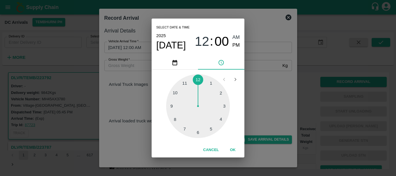
click at [171, 106] on div at bounding box center [198, 106] width 64 height 64
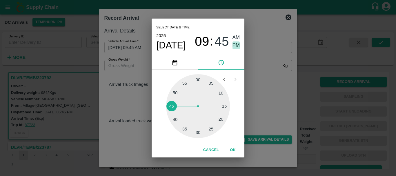
click at [233, 45] on span "PM" at bounding box center [236, 45] width 8 height 8
type input "08/09/2025 09:45 PM"
click at [260, 96] on div "Select date & time 2025 Sep 8 09 : 45 AM PM 05 10 15 20 25 30 35 40 45 50 55 00…" at bounding box center [198, 88] width 396 height 176
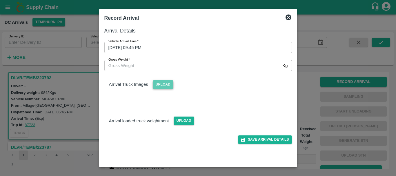
click at [166, 83] on span "Upload" at bounding box center [163, 84] width 21 height 8
click at [0, 0] on input "Upload" at bounding box center [0, 0] width 0 height 0
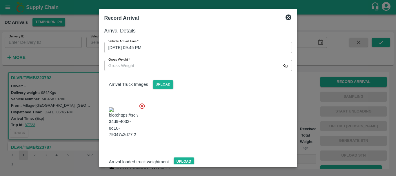
scroll to position [44, 0]
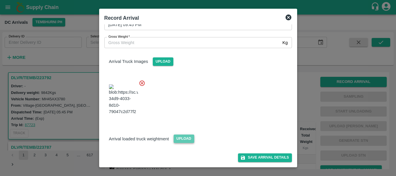
click at [182, 140] on span "Upload" at bounding box center [183, 138] width 21 height 8
click at [0, 0] on input "Upload" at bounding box center [0, 0] width 0 height 0
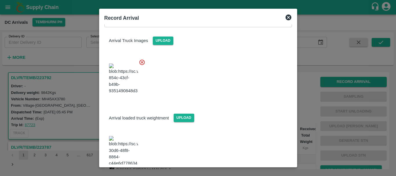
scroll to position [70, 0]
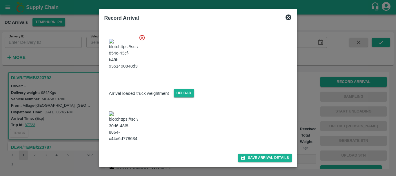
click at [119, 139] on img at bounding box center [123, 126] width 29 height 30
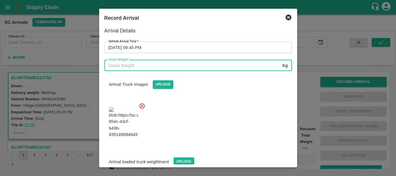
click at [133, 67] on input "Gross Weight   *" at bounding box center [192, 65] width 176 height 11
type input "13725"
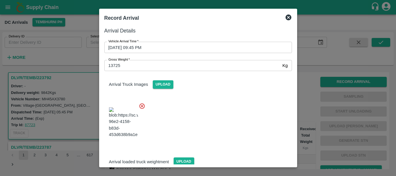
click at [202, 121] on div at bounding box center [196, 120] width 192 height 45
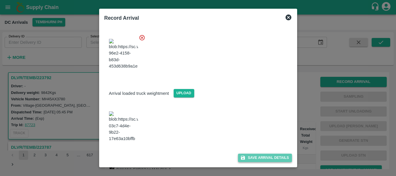
click at [246, 156] on button "Save Arrival Details" at bounding box center [265, 158] width 54 height 8
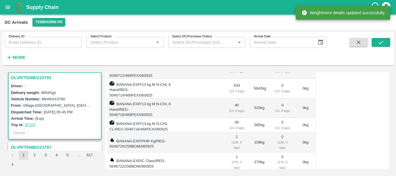
scroll to position [0, 0]
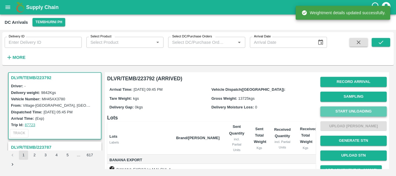
click at [343, 111] on button "Start Unloading" at bounding box center [353, 111] width 66 height 10
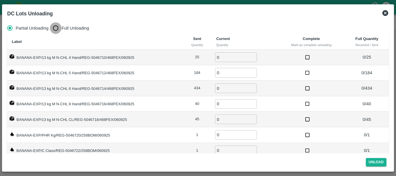
click at [55, 29] on input "Full Unloading" at bounding box center [56, 28] width 12 height 12
radio input "true"
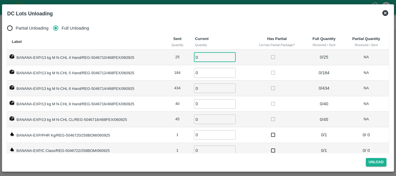
click at [214, 57] on input "0" at bounding box center [215, 57] width 42 height 10
type input "025"
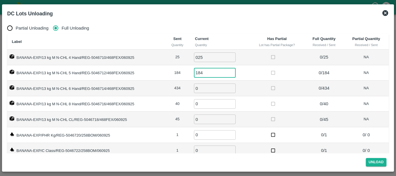
type input "184"
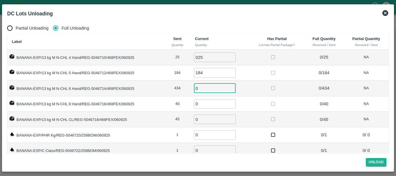
type input "3"
type input "434"
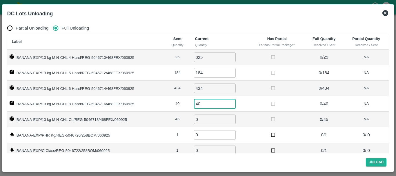
type input "40"
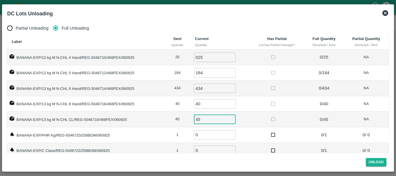
type input "45"
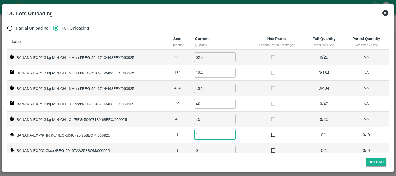
type input "1"
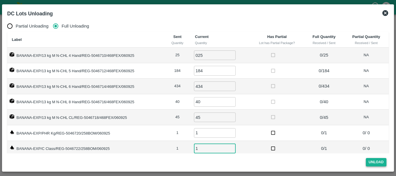
type input "1"
click at [372, 161] on button "Unload" at bounding box center [376, 162] width 21 height 8
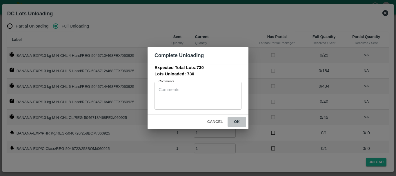
click at [234, 122] on button "ok" at bounding box center [236, 122] width 19 height 10
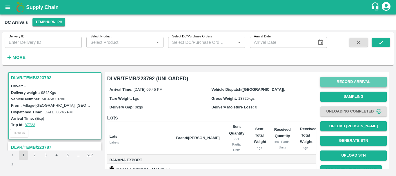
click at [340, 83] on button "Record Arrival" at bounding box center [353, 82] width 66 height 10
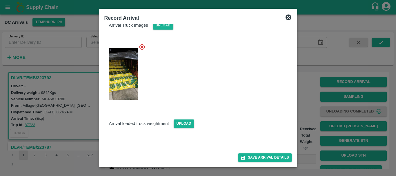
scroll to position [70, 0]
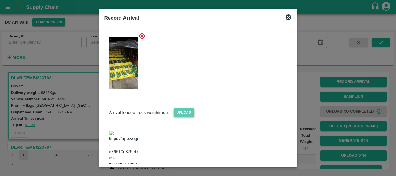
click at [183, 113] on span "Upload" at bounding box center [183, 112] width 21 height 8
click at [0, 0] on input "Upload" at bounding box center [0, 0] width 0 height 0
click at [124, 134] on img at bounding box center [123, 145] width 29 height 30
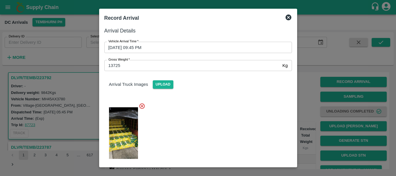
click at [130, 59] on div "Gross Weight   * 13725 Kg Gross Weight" at bounding box center [197, 64] width 190 height 13
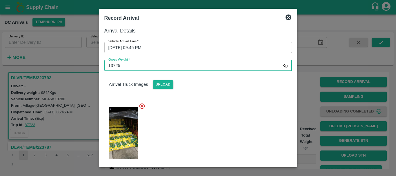
click at [131, 63] on input "13725" at bounding box center [192, 65] width 176 height 11
type input "15700"
click at [183, 113] on div at bounding box center [196, 131] width 192 height 67
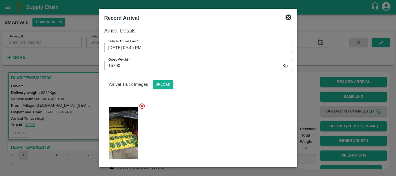
scroll to position [70, 0]
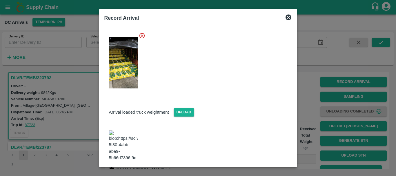
click at [263, 172] on button "Save Arrival Details" at bounding box center [265, 176] width 54 height 8
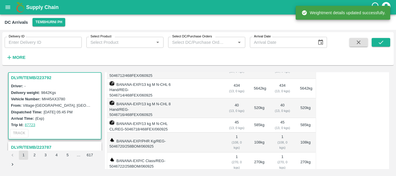
scroll to position [0, 0]
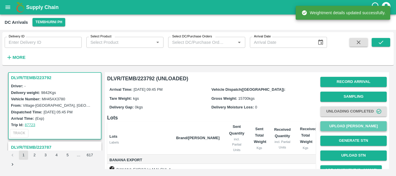
click at [339, 126] on button "Upload [PERSON_NAME]" at bounding box center [353, 126] width 66 height 10
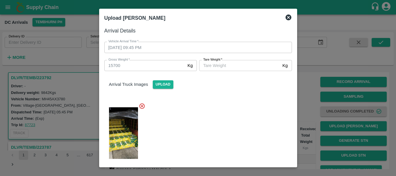
click at [218, 66] on input "Tare Weight   *" at bounding box center [239, 65] width 81 height 11
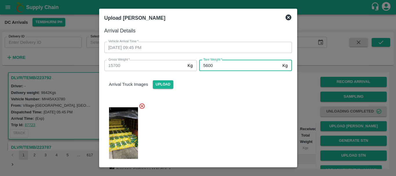
type input "5600"
click at [238, 129] on div at bounding box center [196, 131] width 192 height 67
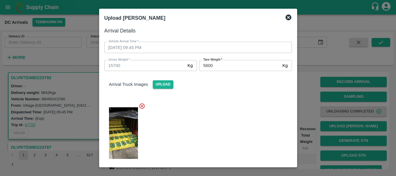
scroll to position [70, 0]
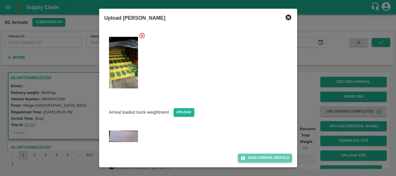
click at [253, 159] on button "Save Arrival Details" at bounding box center [265, 158] width 54 height 8
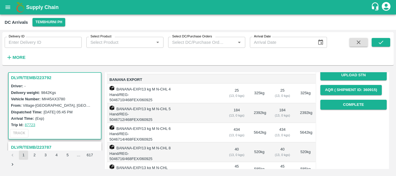
scroll to position [80, 0]
click at [369, 102] on button "Complete" at bounding box center [353, 105] width 66 height 10
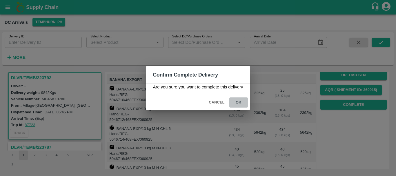
click at [240, 101] on button "ok" at bounding box center [238, 102] width 19 height 10
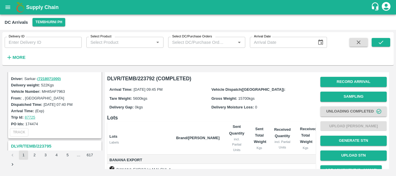
scroll to position [1359, 0]
click at [45, 144] on h3 "DLVR/TEMB/223795" at bounding box center [55, 146] width 89 height 8
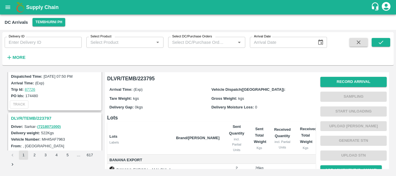
scroll to position [1311, 0]
click at [43, 118] on h3 "DLVR/TEMB/223797" at bounding box center [55, 119] width 89 height 8
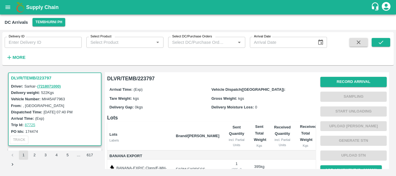
scroll to position [52, 0]
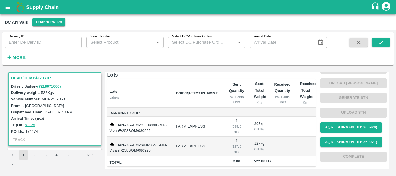
click at [204, 136] on td "FARM EXPRESS" at bounding box center [197, 146] width 53 height 20
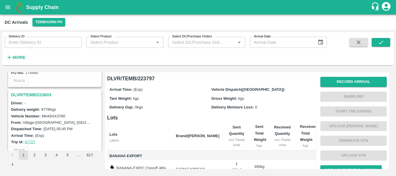
scroll to position [1190, 0]
click at [42, 95] on h3 "DLVR/TEMB/223803" at bounding box center [55, 95] width 89 height 8
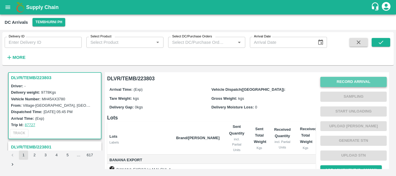
click at [333, 81] on button "Record Arrival" at bounding box center [353, 82] width 66 height 10
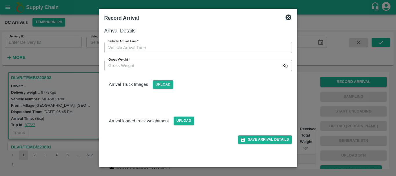
type input "DD/MM/YYYY hh:mm aa"
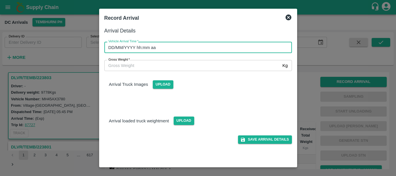
click at [244, 45] on input "DD/MM/YYYY hh:mm aa" at bounding box center [195, 47] width 183 height 11
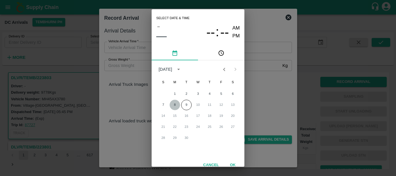
click at [171, 105] on button "8" at bounding box center [174, 105] width 10 height 10
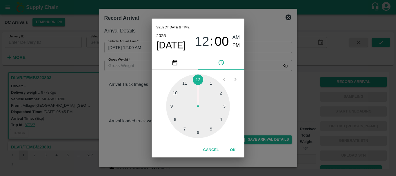
click at [171, 106] on div at bounding box center [198, 106] width 64 height 64
click at [188, 126] on div at bounding box center [198, 106] width 64 height 64
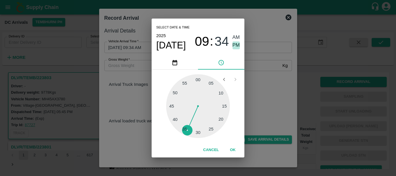
click at [237, 44] on span "PM" at bounding box center [236, 45] width 8 height 8
type input "08/09/2025 09:34 PM"
click at [258, 74] on div "Select date & time 2025 Sep 8 09 : 34 AM PM 05 10 15 20 25 30 35 40 45 50 55 00…" at bounding box center [198, 88] width 396 height 176
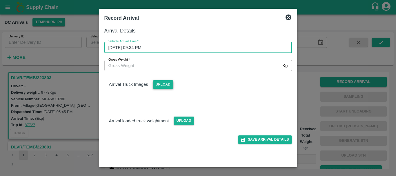
click at [166, 82] on span "Upload" at bounding box center [163, 84] width 21 height 8
click at [0, 0] on input "Upload" at bounding box center [0, 0] width 0 height 0
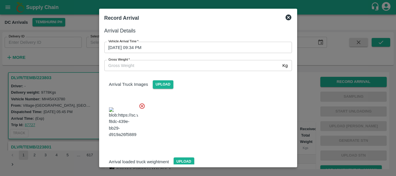
scroll to position [14, 0]
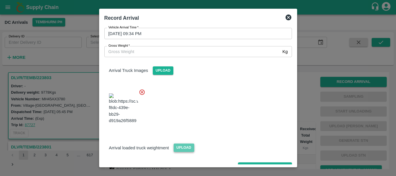
click at [177, 143] on span "Upload" at bounding box center [183, 147] width 21 height 8
click at [0, 0] on input "Upload" at bounding box center [0, 0] width 0 height 0
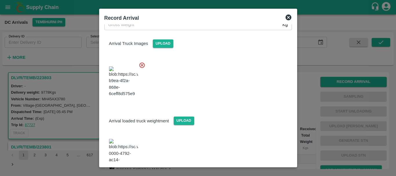
click at [125, 139] on img at bounding box center [123, 154] width 29 height 30
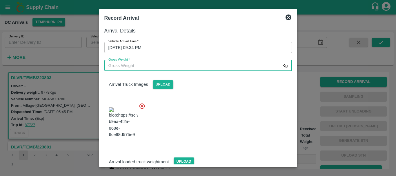
click at [154, 65] on input "Gross Weight   *" at bounding box center [192, 65] width 176 height 11
type input "15700"
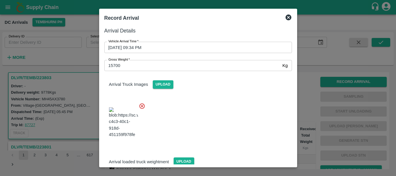
click at [246, 118] on div at bounding box center [196, 120] width 192 height 45
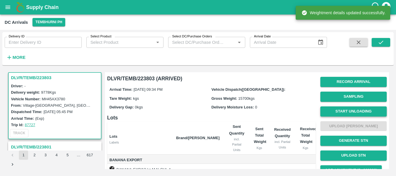
click at [340, 110] on button "Start Unloading" at bounding box center [353, 111] width 66 height 10
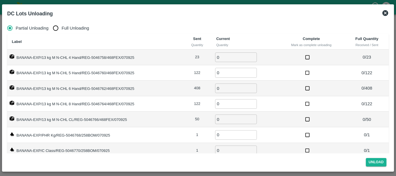
drag, startPoint x: 58, startPoint y: 28, endPoint x: 74, endPoint y: 32, distance: 16.4
click at [74, 32] on label "Full Unloading" at bounding box center [69, 28] width 39 height 12
click at [61, 32] on input "Full Unloading" at bounding box center [56, 28] width 12 height 12
radio input "true"
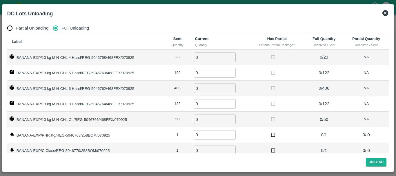
click at [74, 32] on label "Full Unloading" at bounding box center [69, 28] width 39 height 12
click at [61, 32] on input "Full Unloading" at bounding box center [56, 28] width 12 height 12
click at [200, 55] on input "0" at bounding box center [215, 57] width 42 height 10
type input "023"
type input "122"
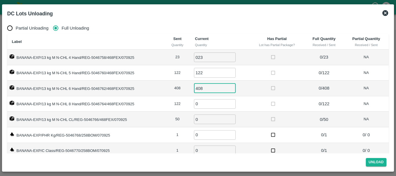
type input "408"
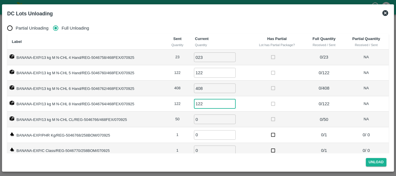
type input "122"
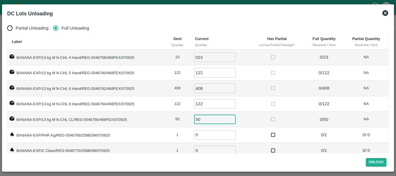
type input "50"
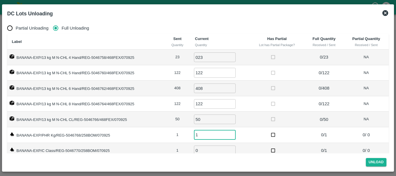
type input "1"
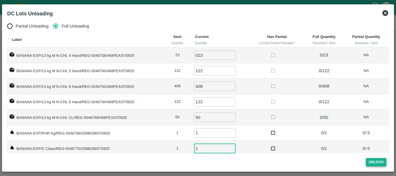
type input "1"
click at [372, 162] on button "Unload" at bounding box center [376, 162] width 21 height 8
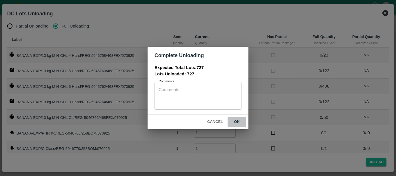
click at [238, 121] on button "ok" at bounding box center [236, 122] width 19 height 10
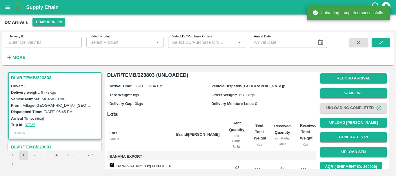
scroll to position [0, 0]
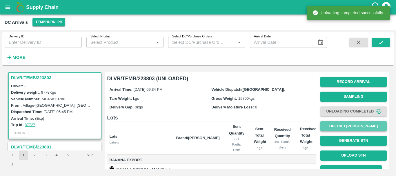
click at [347, 127] on button "Upload [PERSON_NAME]" at bounding box center [353, 126] width 66 height 10
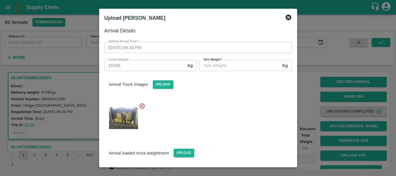
click at [247, 63] on input "Tare Weight   *" at bounding box center [239, 65] width 81 height 11
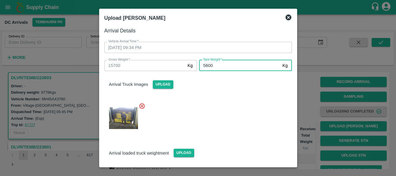
type input "5600"
click at [227, 107] on div at bounding box center [196, 116] width 192 height 37
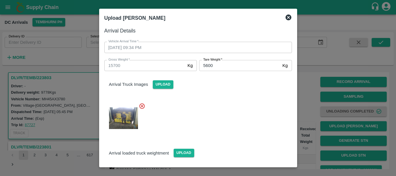
scroll to position [41, 0]
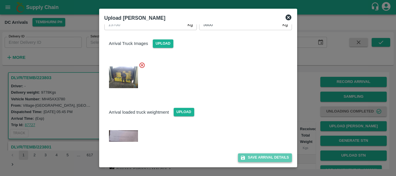
click at [260, 158] on button "Save Arrival Details" at bounding box center [265, 157] width 54 height 8
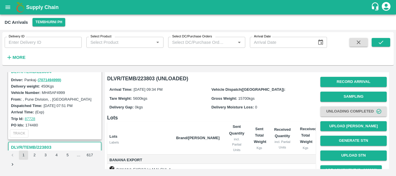
scroll to position [1127, 0]
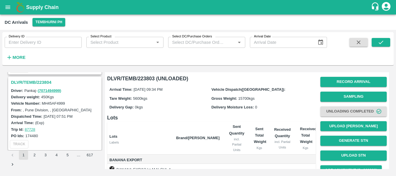
click at [41, 82] on h3 "DLVR/TEMB/223804" at bounding box center [55, 82] width 89 height 8
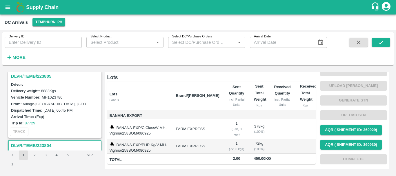
scroll to position [1049, 0]
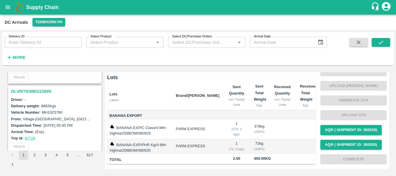
click at [34, 88] on h3 "DLVR/TEMB/223805" at bounding box center [55, 91] width 89 height 8
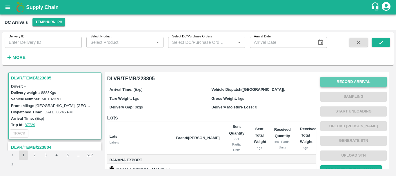
click at [326, 82] on button "Record Arrival" at bounding box center [353, 82] width 66 height 10
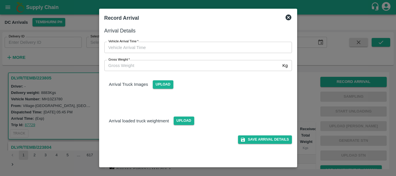
type input "DD/MM/YYYY hh:mm aa"
click at [211, 46] on input "DD/MM/YYYY hh:mm aa" at bounding box center [195, 47] width 183 height 11
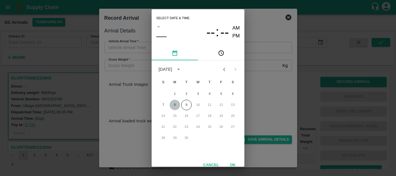
click at [173, 103] on button "8" at bounding box center [174, 105] width 10 height 10
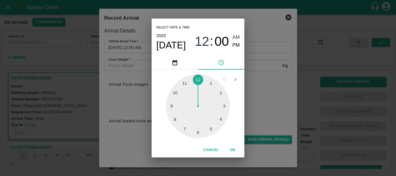
click at [175, 120] on div at bounding box center [198, 106] width 64 height 64
click at [223, 91] on div at bounding box center [198, 106] width 64 height 64
click at [236, 43] on span "PM" at bounding box center [236, 45] width 8 height 8
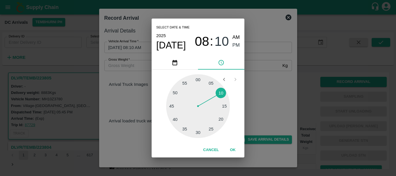
type input "08/09/2025 08:10 PM"
click at [265, 85] on div "Select date & time 2025 Sep 8 08 : 10 AM PM 05 10 15 20 25 30 35 40 45 50 55 00…" at bounding box center [198, 88] width 396 height 176
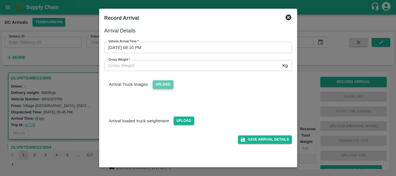
click at [167, 81] on span "Upload" at bounding box center [163, 84] width 21 height 8
click at [0, 0] on input "Upload" at bounding box center [0, 0] width 0 height 0
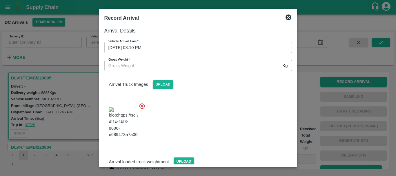
scroll to position [9, 0]
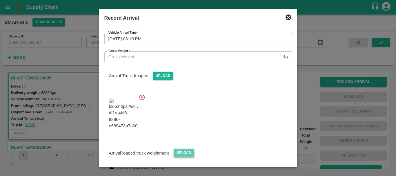
click at [177, 149] on span "Upload" at bounding box center [183, 153] width 21 height 8
click at [0, 0] on input "Upload" at bounding box center [0, 0] width 0 height 0
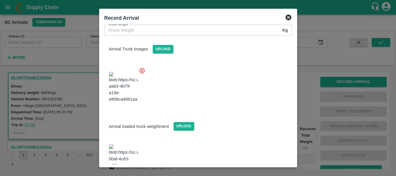
click at [127, 144] on img at bounding box center [123, 159] width 29 height 30
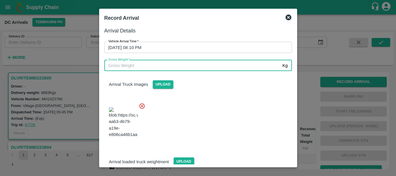
click at [141, 63] on input "Gross Weight   *" at bounding box center [192, 65] width 176 height 11
type input "15700"
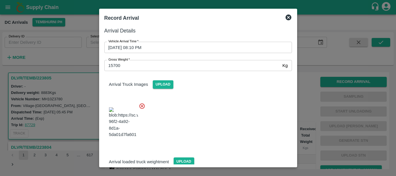
click at [232, 105] on div at bounding box center [196, 120] width 192 height 45
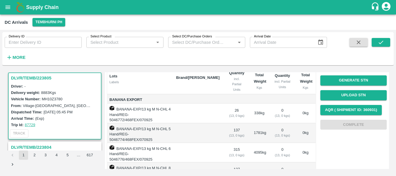
scroll to position [0, 0]
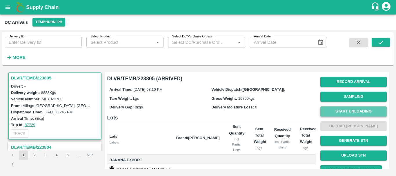
click at [341, 112] on button "Start Unloading" at bounding box center [353, 111] width 66 height 10
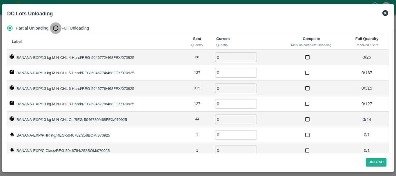
click at [60, 28] on input "Full Unloading" at bounding box center [56, 28] width 12 height 12
radio input "true"
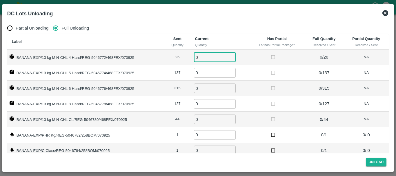
click at [219, 53] on input "0" at bounding box center [215, 57] width 42 height 10
type input "026"
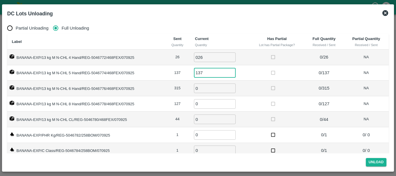
type input "137"
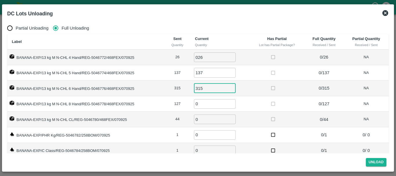
type input "315"
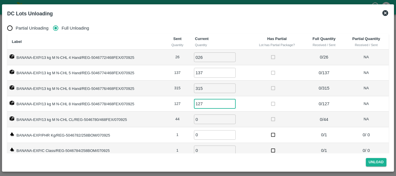
type input "127"
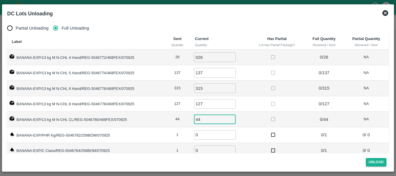
type input "44"
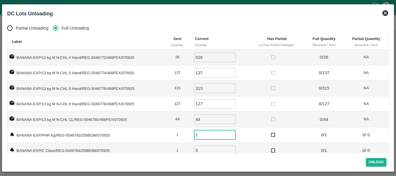
type input "1"
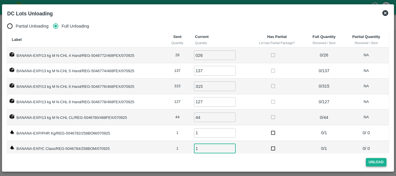
type input "1"
click at [369, 161] on button "Unload" at bounding box center [376, 162] width 21 height 8
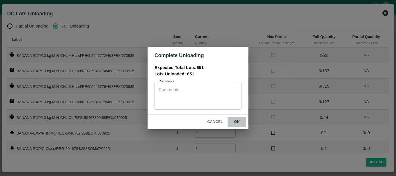
click at [237, 119] on button "ok" at bounding box center [236, 122] width 19 height 10
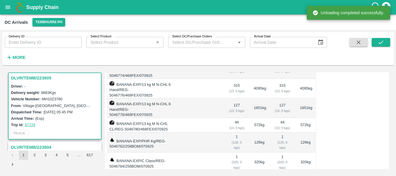
scroll to position [0, 0]
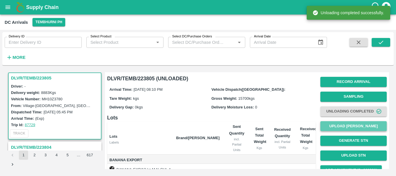
click at [338, 128] on button "Upload [PERSON_NAME]" at bounding box center [353, 126] width 66 height 10
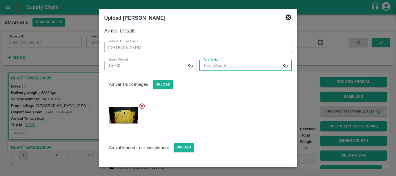
click at [231, 67] on input "Tare Weight   *" at bounding box center [239, 65] width 81 height 11
type input "5600"
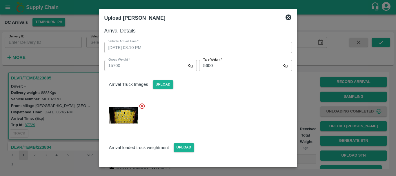
click at [227, 113] on div at bounding box center [196, 113] width 192 height 31
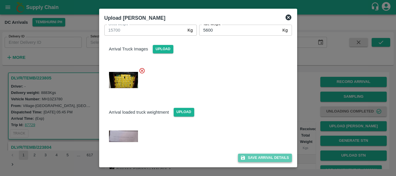
click at [244, 156] on button "Save Arrival Details" at bounding box center [265, 158] width 54 height 8
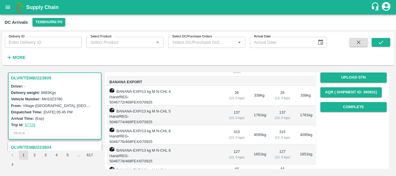
scroll to position [79, 0]
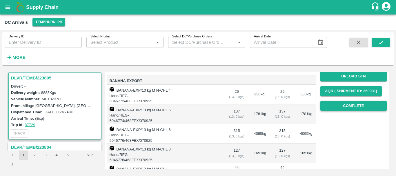
click at [339, 110] on button "Complete" at bounding box center [353, 106] width 66 height 10
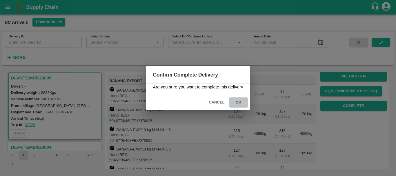
click at [236, 101] on button "ok" at bounding box center [238, 102] width 19 height 10
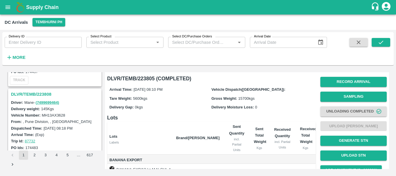
scroll to position [818, 0]
click at [38, 91] on h3 "DLVR/TEMB/223808" at bounding box center [55, 95] width 89 height 8
